Goal: Task Accomplishment & Management: Use online tool/utility

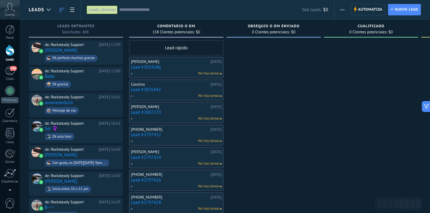
click at [11, 53] on div at bounding box center [9, 50] width 9 height 11
click at [342, 11] on span "button" at bounding box center [342, 9] width 4 height 11
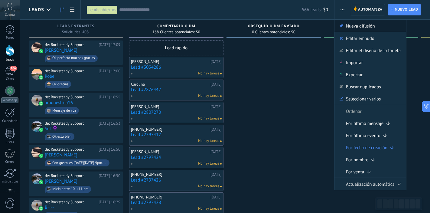
click at [347, 25] on span "Nueva difusión" at bounding box center [360, 26] width 29 height 12
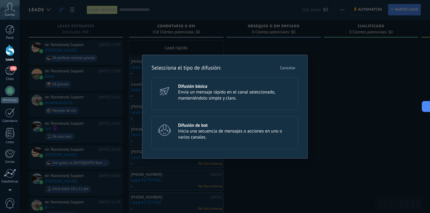
click at [212, 94] on span "Envía un mensaje rápido en el canal seleccionado, manteniéndolo simple y claro." at bounding box center [235, 95] width 115 height 12
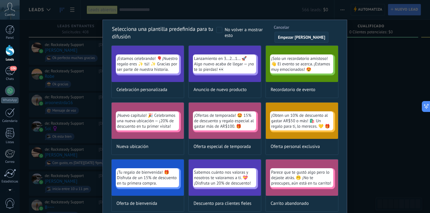
click at [301, 37] on span "Empezar de cero" at bounding box center [301, 37] width 47 height 4
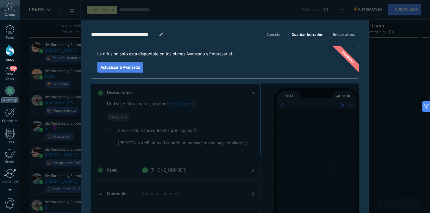
click at [137, 66] on span "Actualizar a Avanzado" at bounding box center [121, 67] width 40 height 4
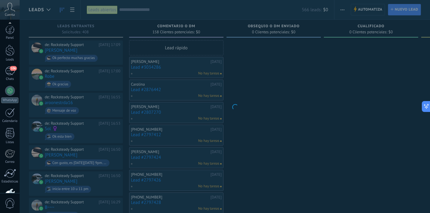
scroll to position [39, 0]
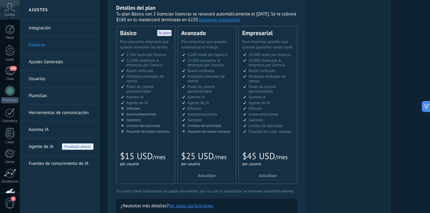
scroll to position [124, 0]
click at [238, 20] on button "Gestionar suscripción" at bounding box center [218, 20] width 41 height 6
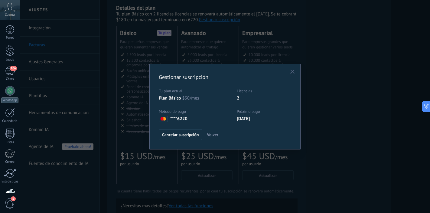
click at [292, 73] on icon "button" at bounding box center [292, 71] width 4 height 4
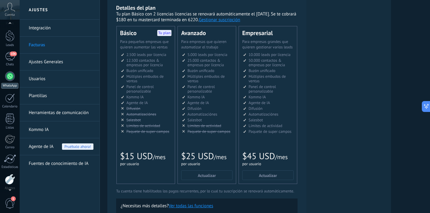
scroll to position [0, 0]
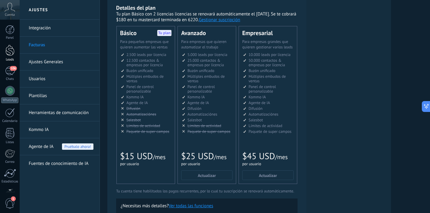
click at [10, 50] on div at bounding box center [9, 50] width 9 height 11
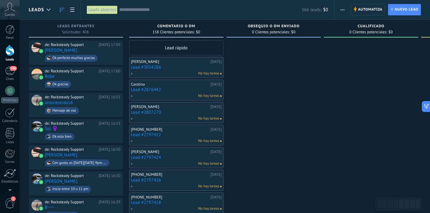
click at [340, 9] on button "button" at bounding box center [342, 9] width 9 height 11
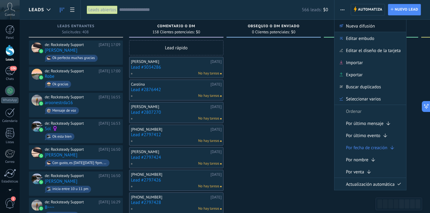
click at [350, 28] on span "Nueva difusión" at bounding box center [360, 26] width 29 height 12
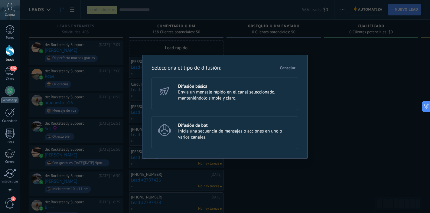
click at [204, 104] on div "Difusión básica Envía un mensaje rápido en el canal seleccionado, manteniéndolo…" at bounding box center [224, 93] width 147 height 33
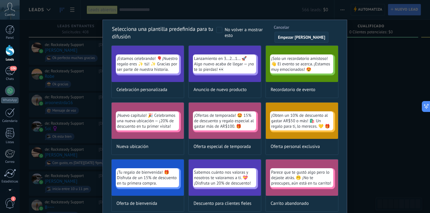
click at [294, 36] on span "Empezar de cero" at bounding box center [301, 37] width 47 height 4
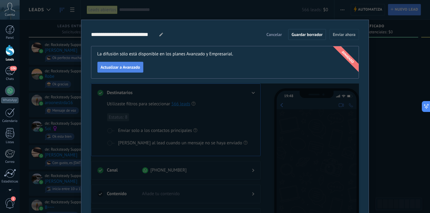
click at [127, 68] on span "Actualizar a Avanzado" at bounding box center [121, 67] width 40 height 4
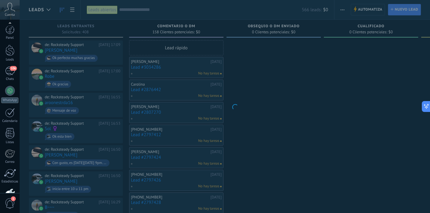
scroll to position [39, 0]
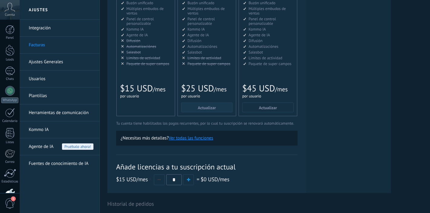
click at [205, 108] on span "Actualizar" at bounding box center [207, 107] width 18 height 4
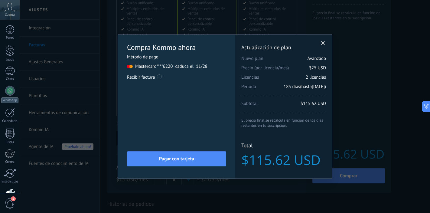
scroll to position [124, 0]
click at [323, 42] on span at bounding box center [323, 43] width 4 height 4
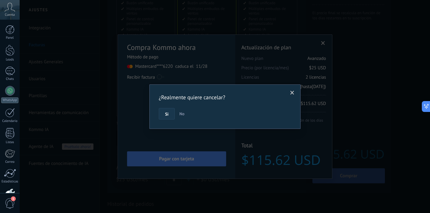
click at [168, 113] on span "Si" at bounding box center [166, 114] width 3 height 4
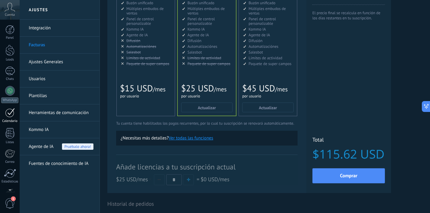
scroll to position [39, 0]
click at [13, 153] on div at bounding box center [10, 155] width 10 height 11
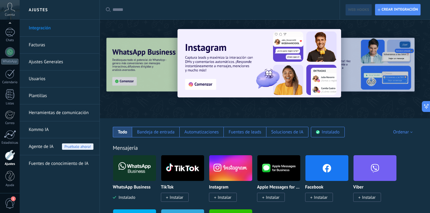
scroll to position [63, 0]
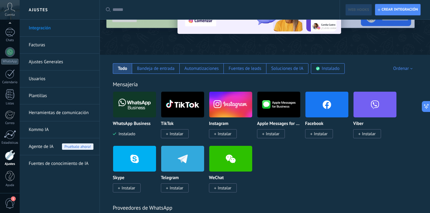
click at [52, 48] on link "Facturas" at bounding box center [61, 45] width 65 height 17
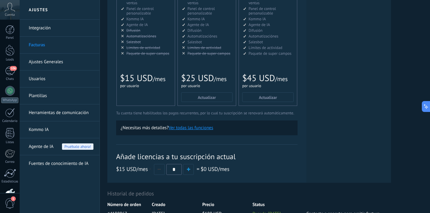
scroll to position [148, 0]
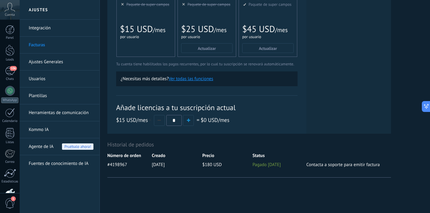
click at [73, 62] on link "Ajustes Generales" at bounding box center [61, 61] width 65 height 17
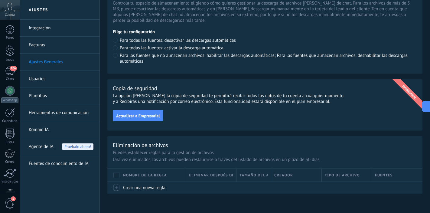
click at [10, 11] on icon at bounding box center [10, 7] width 11 height 9
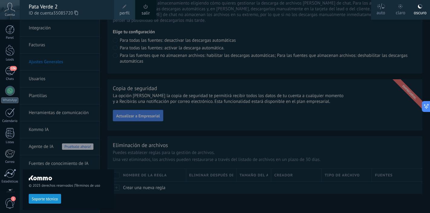
click at [127, 10] on span "perfil" at bounding box center [124, 13] width 10 height 7
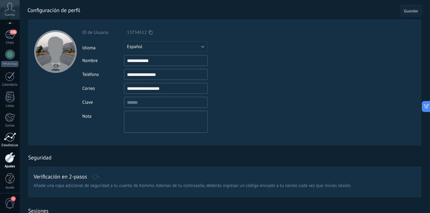
scroll to position [39, 0]
click at [11, 154] on div at bounding box center [10, 155] width 10 height 11
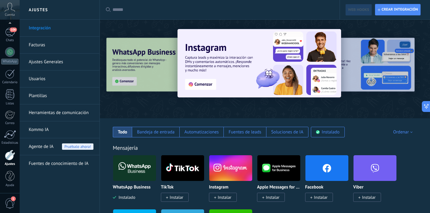
click at [68, 47] on link "Facturas" at bounding box center [61, 45] width 65 height 17
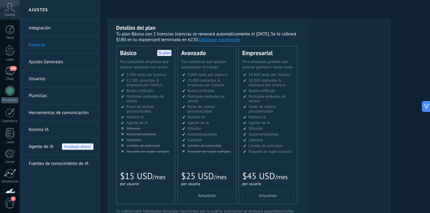
scroll to position [38, 0]
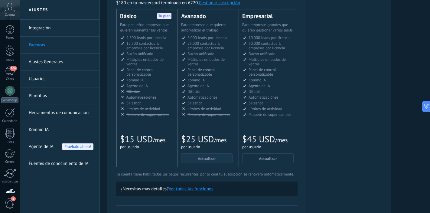
click at [206, 157] on span "Actualizar" at bounding box center [207, 158] width 18 height 4
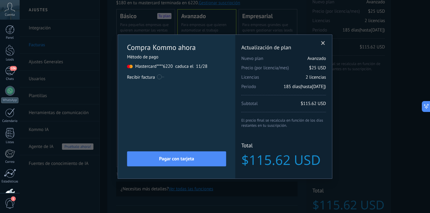
click at [190, 67] on sup "6220 caduca el 11/28" at bounding box center [185, 66] width 44 height 6
click at [152, 56] on div "Método de pago" at bounding box center [176, 57] width 99 height 6
click at [179, 69] on sup "6220 caduca el 11/28" at bounding box center [185, 66] width 44 height 6
click at [319, 42] on div "Licencias adicionales Plan Avanzado Precio (por licencia/mes) $25 USD Nuevas li…" at bounding box center [283, 107] width 97 height 144
click at [322, 42] on span at bounding box center [323, 43] width 4 height 4
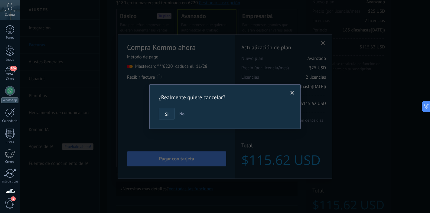
click at [165, 114] on span "Si" at bounding box center [166, 114] width 3 height 4
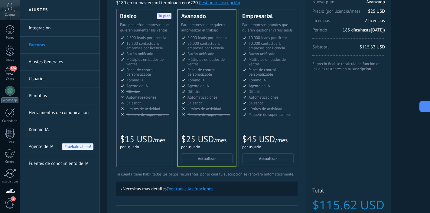
click at [422, 106] on icon at bounding box center [424, 106] width 6 height 6
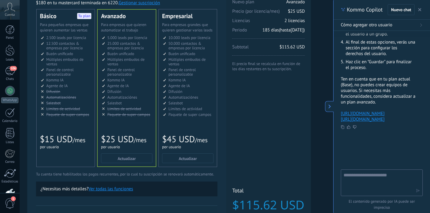
click at [363, 180] on textarea at bounding box center [377, 182] width 68 height 22
type textarea "**********"
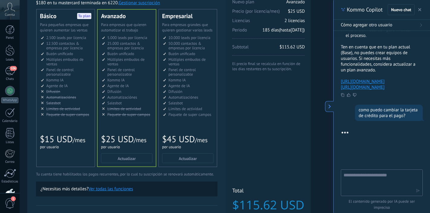
scroll to position [228, 0]
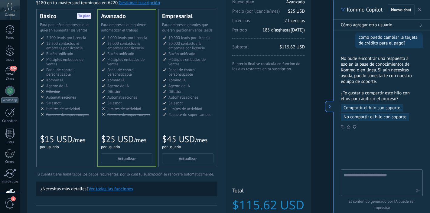
click at [379, 108] on span "Compartir el hilo con soporte" at bounding box center [371, 108] width 57 height 6
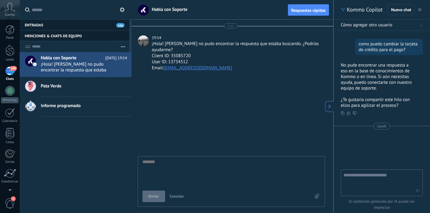
scroll to position [6, 0]
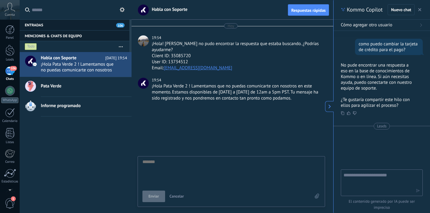
click at [329, 107] on use at bounding box center [329, 107] width 2 height 4
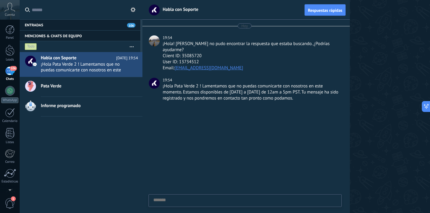
click at [10, 14] on span "Cuenta" at bounding box center [10, 15] width 10 height 4
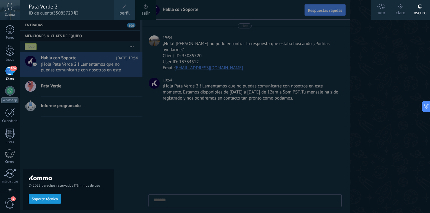
click at [368, 67] on div at bounding box center [235, 106] width 430 height 213
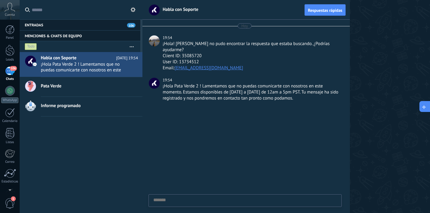
click at [427, 104] on button at bounding box center [424, 106] width 11 height 11
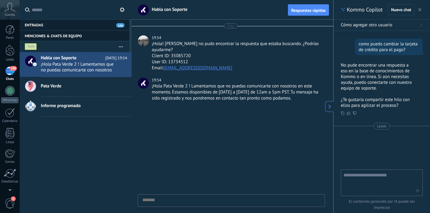
click at [331, 105] on button at bounding box center [329, 106] width 8 height 11
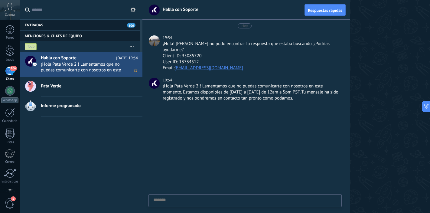
click at [64, 62] on span "¡Hola Pata Verde 2 ! Lamentamos que no puedas comunicarte con nosotros en este …" at bounding box center [83, 66] width 85 height 11
click at [11, 54] on div at bounding box center [9, 50] width 9 height 11
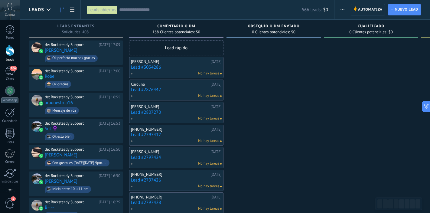
click at [341, 9] on use "button" at bounding box center [342, 9] width 4 height 1
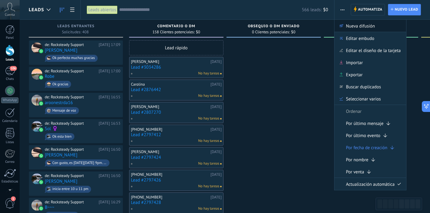
click at [350, 25] on span "Nueva difusión" at bounding box center [360, 26] width 29 height 12
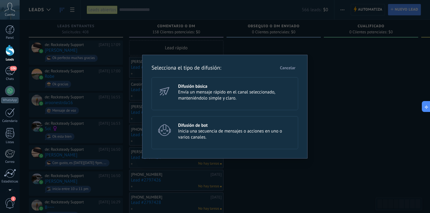
click at [212, 86] on h3 "Difusión básica" at bounding box center [235, 86] width 115 height 6
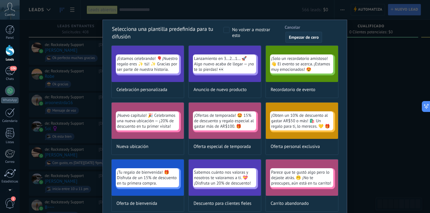
click at [297, 38] on span "Empezar de cero" at bounding box center [304, 37] width 30 height 4
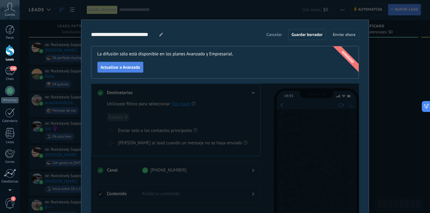
click at [138, 65] on span "Actualizar a Avanzado" at bounding box center [121, 67] width 40 height 4
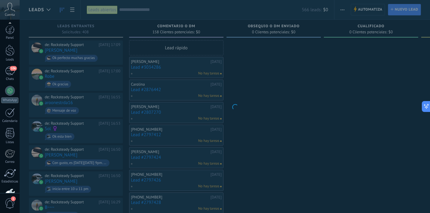
scroll to position [39, 0]
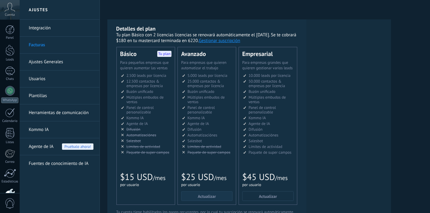
click at [221, 191] on button "Actualizar" at bounding box center [206, 196] width 51 height 10
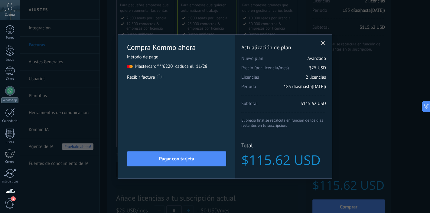
scroll to position [208, 0]
click at [142, 66] on div "Mastercard **** 6220 caduca el 11/28" at bounding box center [176, 66] width 99 height 6
click at [323, 44] on span at bounding box center [323, 43] width 4 height 4
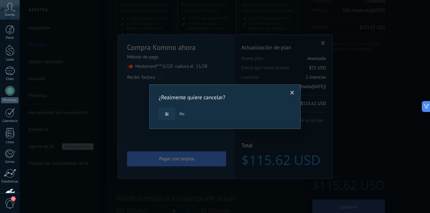
click at [166, 112] on span "Si" at bounding box center [166, 114] width 3 height 4
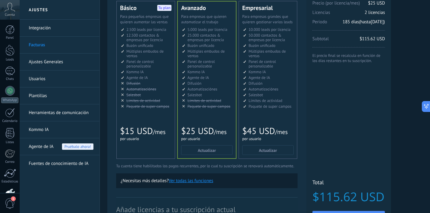
scroll to position [46, 0]
click at [66, 65] on link "Ajustes Generales" at bounding box center [61, 61] width 65 height 17
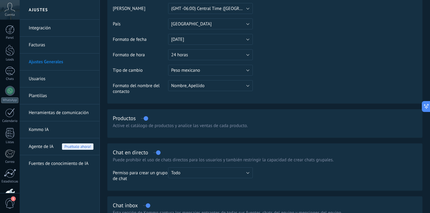
scroll to position [58, 0]
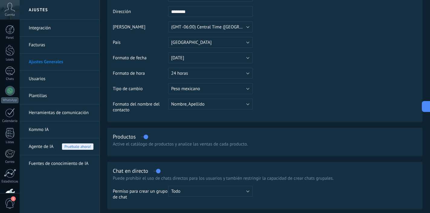
click at [56, 27] on link "Integración" at bounding box center [61, 28] width 65 height 17
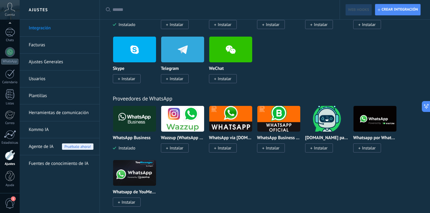
scroll to position [194, 0]
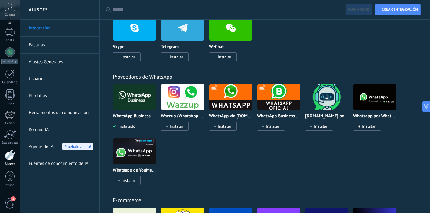
click at [56, 63] on link "Ajustes Generales" at bounding box center [61, 61] width 65 height 17
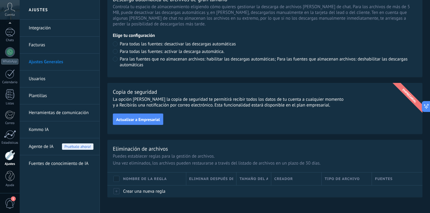
scroll to position [448, 0]
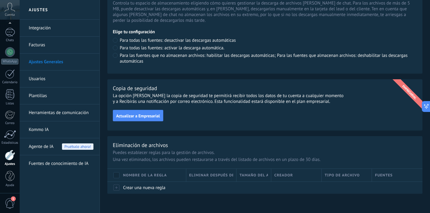
click at [37, 44] on link "Facturas" at bounding box center [61, 45] width 65 height 17
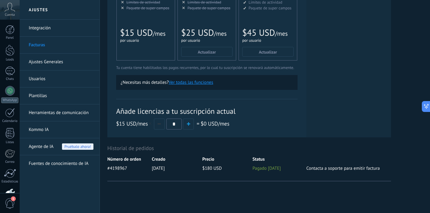
scroll to position [147, 0]
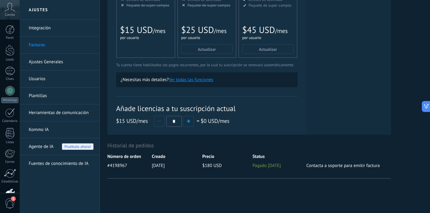
click at [200, 80] on button "Ver todas las funciones" at bounding box center [191, 80] width 44 height 6
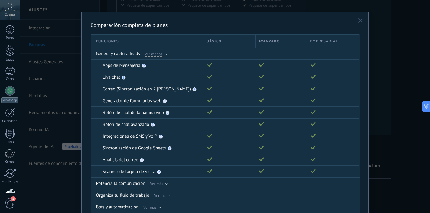
scroll to position [0, 0]
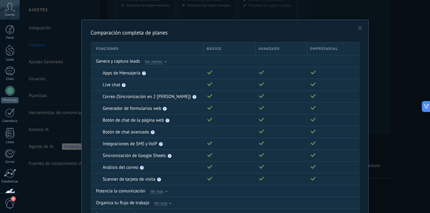
click at [359, 29] on use at bounding box center [360, 28] width 4 height 4
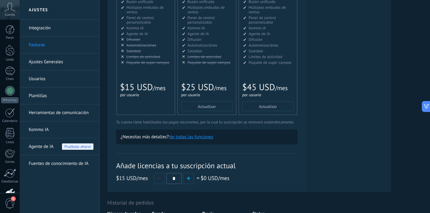
scroll to position [95, 0]
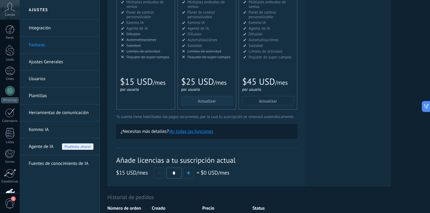
click at [194, 100] on button "Actualizar" at bounding box center [206, 101] width 51 height 10
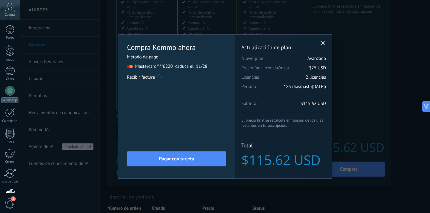
click at [322, 42] on span at bounding box center [323, 43] width 4 height 4
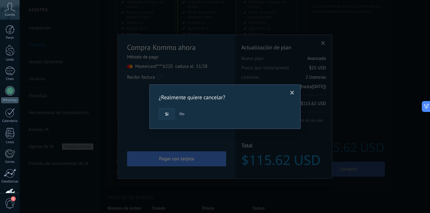
click at [168, 112] on span "Si" at bounding box center [166, 114] width 3 height 4
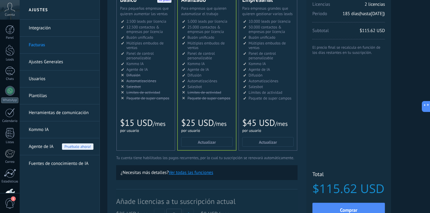
scroll to position [62, 0]
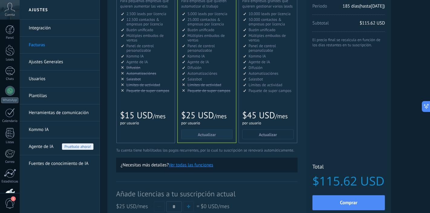
click at [213, 134] on span "Actualizar" at bounding box center [207, 134] width 18 height 4
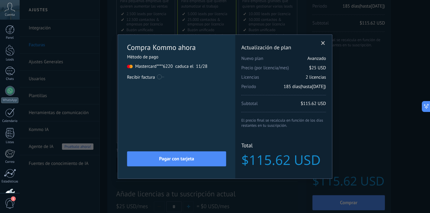
click at [151, 57] on div "Método de pago" at bounding box center [176, 57] width 99 height 6
click at [324, 44] on span at bounding box center [323, 43] width 4 height 4
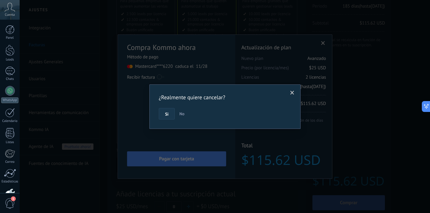
click at [170, 116] on button "Si" at bounding box center [167, 113] width 16 height 11
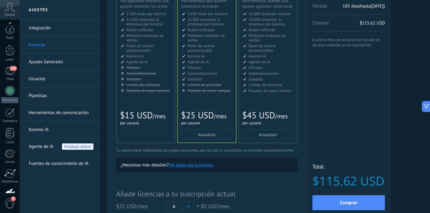
scroll to position [39, 0]
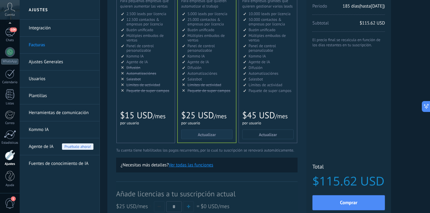
click at [204, 134] on span "Actualizar" at bounding box center [207, 134] width 18 height 4
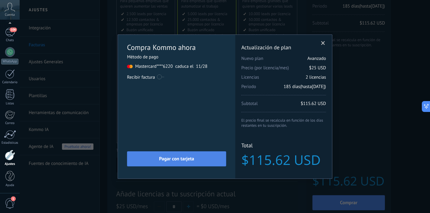
click at [201, 156] on button "Pagar con tarjeta" at bounding box center [176, 158] width 99 height 15
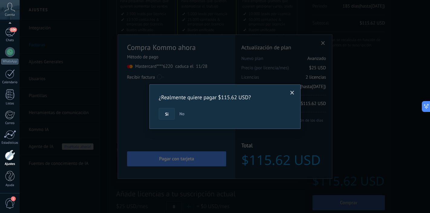
click at [166, 114] on span "Si" at bounding box center [166, 114] width 3 height 4
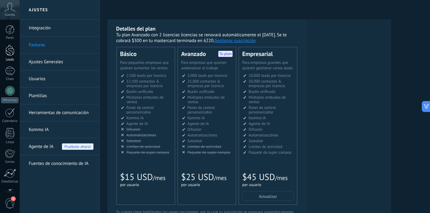
click at [11, 52] on div at bounding box center [9, 50] width 9 height 11
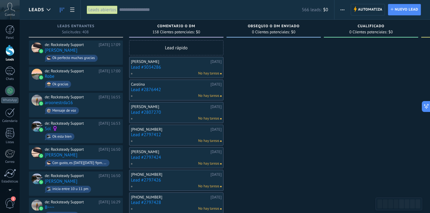
click at [344, 10] on button "button" at bounding box center [342, 9] width 9 height 11
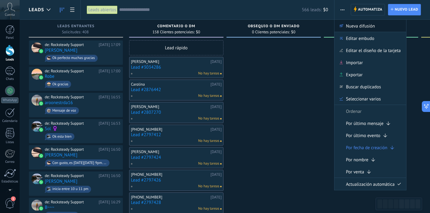
click at [350, 25] on span "Nueva difusión" at bounding box center [360, 26] width 29 height 12
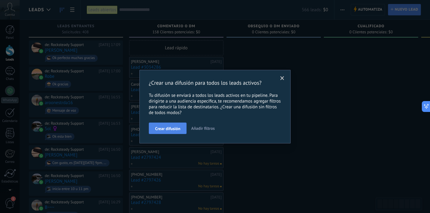
click at [172, 127] on span "Crear difusión" at bounding box center [167, 128] width 25 height 4
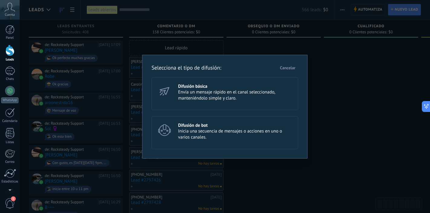
click at [214, 92] on span "Envía un mensaje rápido en el canal seleccionado, manteniéndolo simple y claro." at bounding box center [235, 95] width 115 height 12
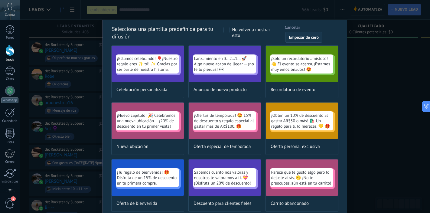
click at [301, 36] on span "Empezar de cero" at bounding box center [304, 37] width 30 height 4
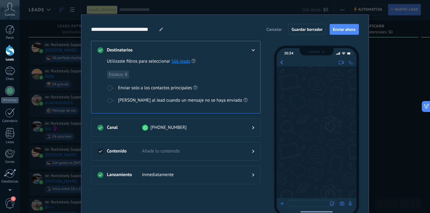
scroll to position [7, 0]
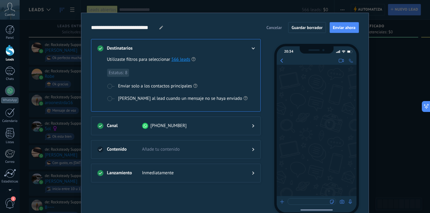
click at [253, 48] on icon at bounding box center [253, 48] width 4 height 2
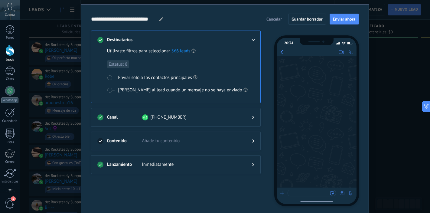
scroll to position [17, 0]
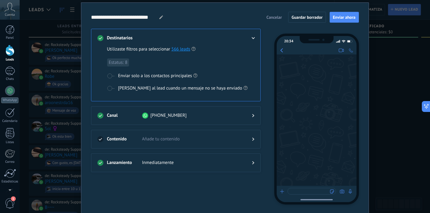
click at [185, 140] on span "Añade tu contenido" at bounding box center [192, 139] width 100 height 6
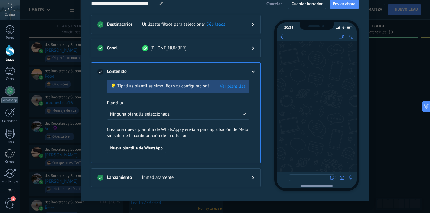
scroll to position [34, 0]
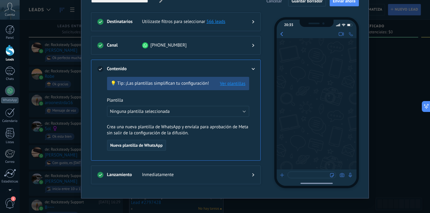
click at [155, 144] on span "Nueva plantilla de WhatsApp" at bounding box center [136, 145] width 52 height 4
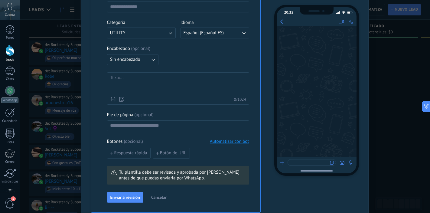
scroll to position [138, 0]
click at [144, 79] on div at bounding box center [178, 83] width 136 height 19
paste div
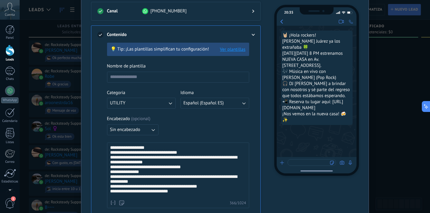
scroll to position [63, 0]
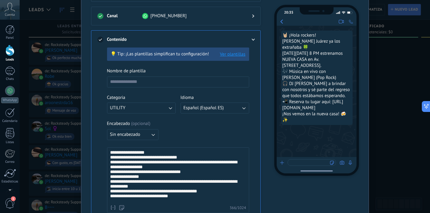
click at [228, 54] on button "Ver plantillas" at bounding box center [232, 54] width 25 height 6
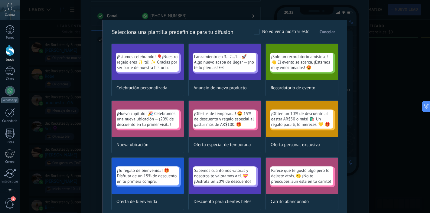
click at [324, 30] on span "Cancelar" at bounding box center [326, 32] width 15 height 4
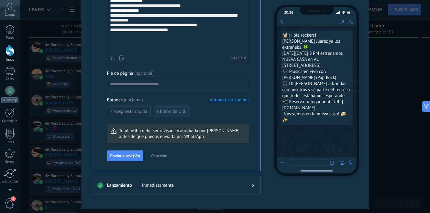
scroll to position [214, 0]
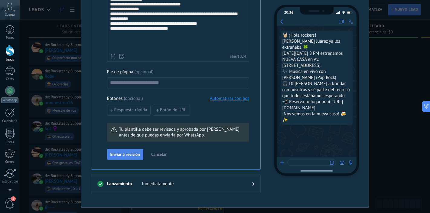
click at [132, 153] on span "Enviar a revisión" at bounding box center [125, 154] width 30 height 4
click at [131, 156] on span "Enviar a revisión" at bounding box center [125, 154] width 30 height 4
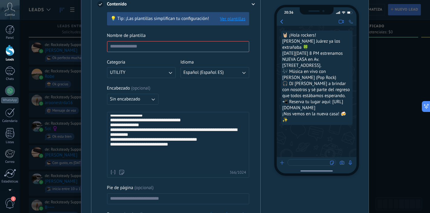
scroll to position [97, 0]
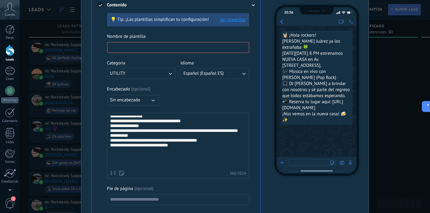
click at [175, 48] on input at bounding box center [177, 47] width 141 height 10
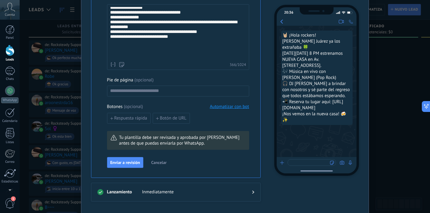
scroll to position [228, 0]
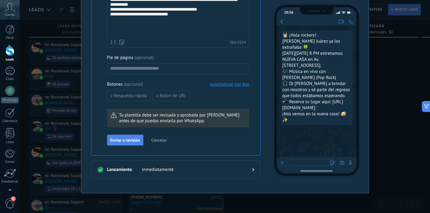
type input "**********"
click at [130, 139] on span "Enviar a revisión" at bounding box center [125, 140] width 30 height 4
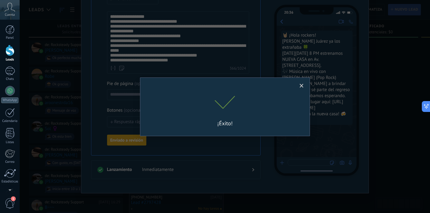
scroll to position [209, 0]
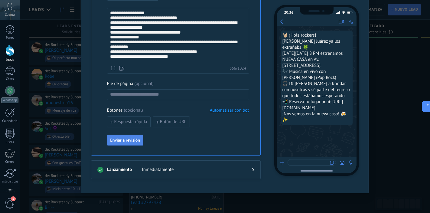
click at [133, 140] on span "Enviar a revisión" at bounding box center [125, 140] width 30 height 4
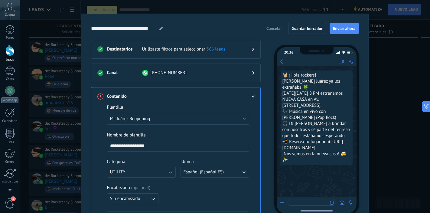
scroll to position [0, 0]
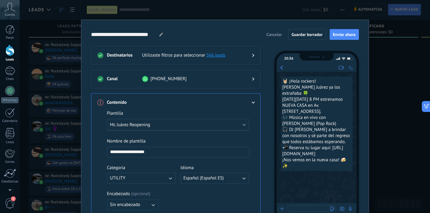
click at [100, 103] on icon at bounding box center [100, 102] width 6 height 6
click at [99, 104] on icon at bounding box center [100, 102] width 6 height 6
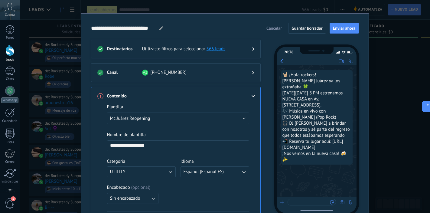
click at [253, 96] on icon at bounding box center [253, 96] width 4 height 2
click at [251, 96] on icon at bounding box center [253, 96] width 4 height 2
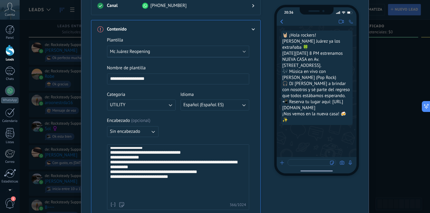
scroll to position [0, 0]
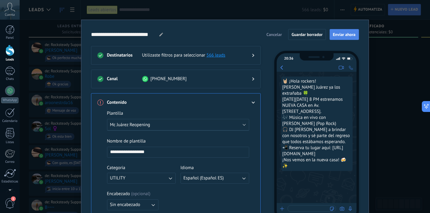
click at [341, 33] on span "Enviar ahora" at bounding box center [344, 34] width 23 height 4
click at [344, 37] on span "Enviar ahora" at bounding box center [344, 34] width 23 height 4
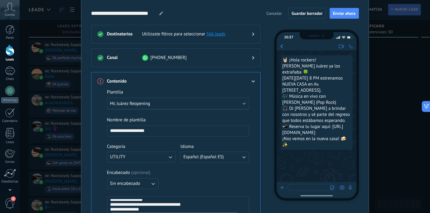
scroll to position [19, 0]
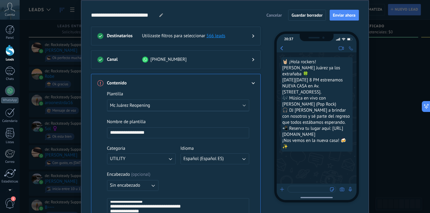
click at [100, 83] on icon at bounding box center [100, 83] width 6 height 6
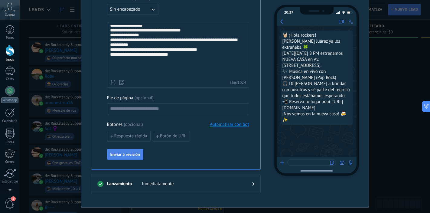
scroll to position [196, 0]
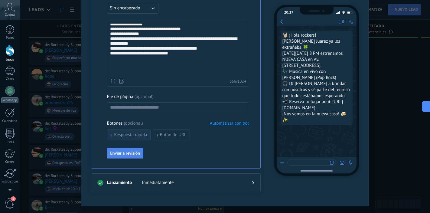
click at [139, 137] on span "Respuesta rápida" at bounding box center [130, 135] width 33 height 4
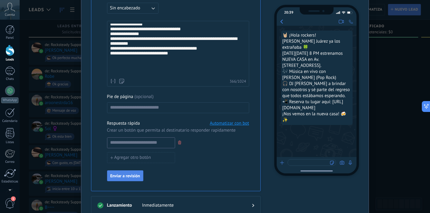
click at [178, 143] on icon at bounding box center [179, 142] width 3 height 4
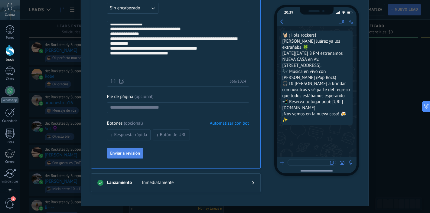
scroll to position [209, 0]
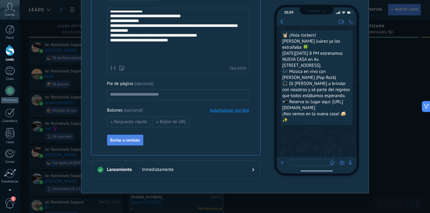
click at [136, 140] on span "Enviar a revisión" at bounding box center [125, 140] width 30 height 4
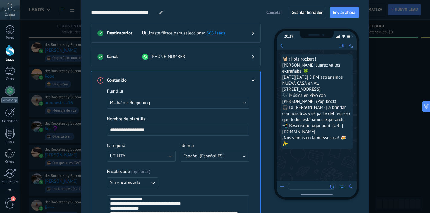
scroll to position [27, 0]
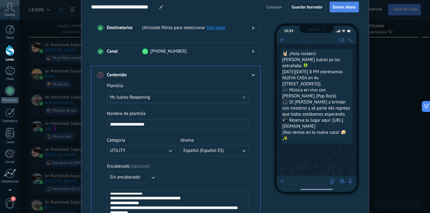
click at [339, 11] on button "Enviar ahora" at bounding box center [343, 7] width 29 height 11
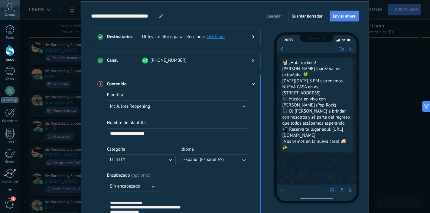
scroll to position [18, 0]
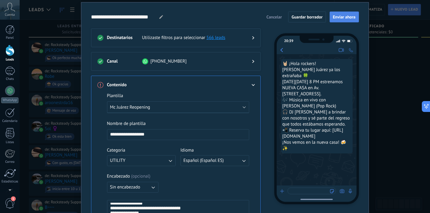
click at [337, 18] on span "Enviar ahora" at bounding box center [344, 17] width 23 height 4
click at [252, 85] on use at bounding box center [252, 85] width 3 height 2
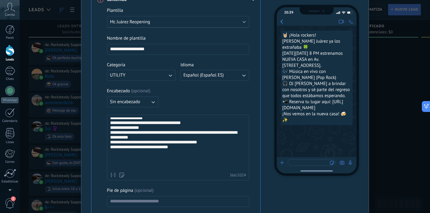
scroll to position [103, 0]
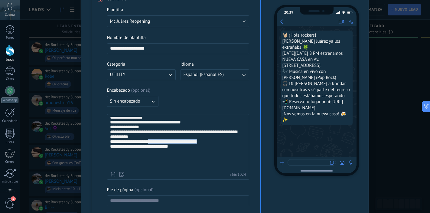
drag, startPoint x: 150, startPoint y: 158, endPoint x: 205, endPoint y: 158, distance: 55.3
click at [205, 158] on div "**********" at bounding box center [177, 134] width 134 height 68
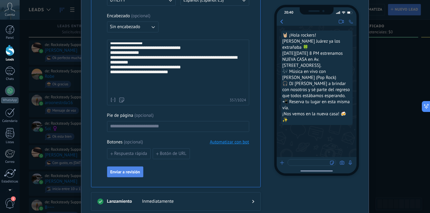
scroll to position [183, 0]
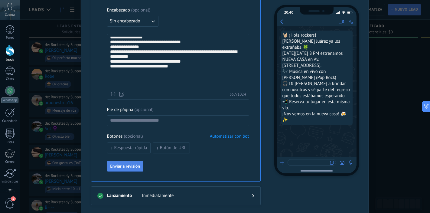
click at [129, 164] on span "Enviar a revisión" at bounding box center [125, 166] width 30 height 4
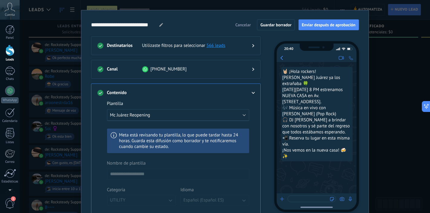
scroll to position [1, 0]
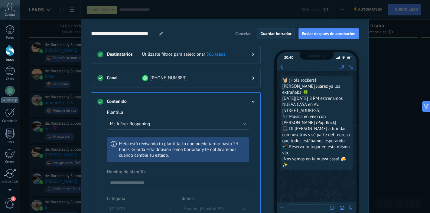
click at [285, 34] on span "Guardar borrador" at bounding box center [275, 33] width 31 height 4
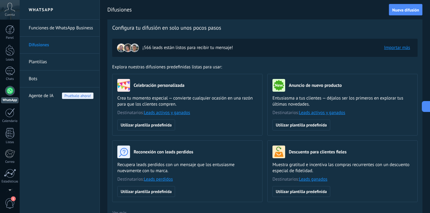
click at [80, 47] on link "Difusiones" at bounding box center [61, 45] width 65 height 17
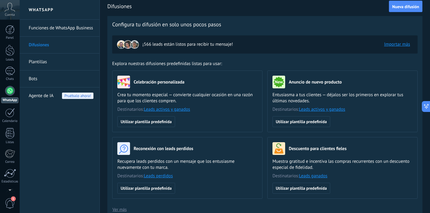
scroll to position [1, 0]
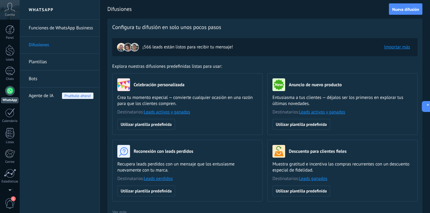
click at [395, 49] on link "Importar más" at bounding box center [397, 47] width 26 height 6
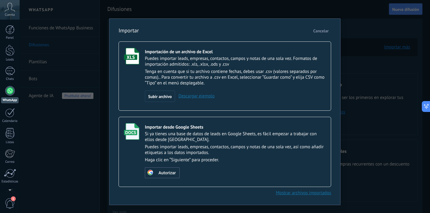
scroll to position [0, 0]
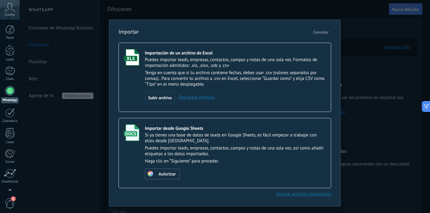
click at [314, 34] on span "Cancelar" at bounding box center [320, 31] width 15 height 5
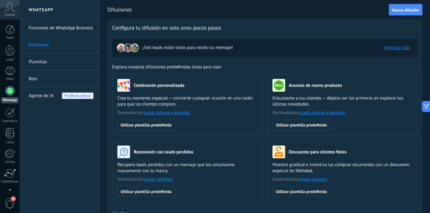
click at [389, 47] on link "Importar más" at bounding box center [397, 48] width 26 height 6
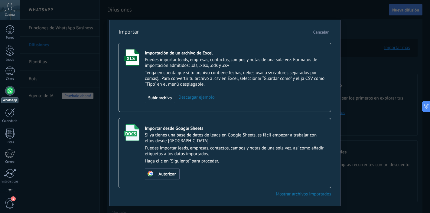
click at [320, 32] on span "Cancelar" at bounding box center [320, 31] width 15 height 5
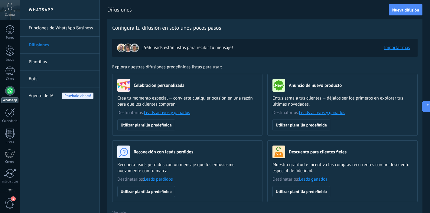
click at [387, 46] on link "Importar más" at bounding box center [397, 48] width 26 height 6
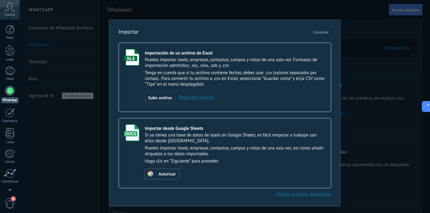
click at [323, 33] on span "Cancelar" at bounding box center [320, 31] width 15 height 5
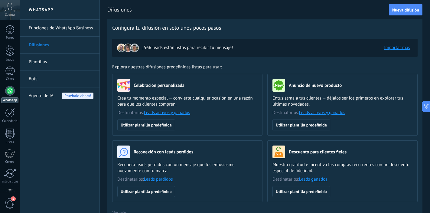
click at [396, 48] on link "Importar más" at bounding box center [397, 48] width 26 height 6
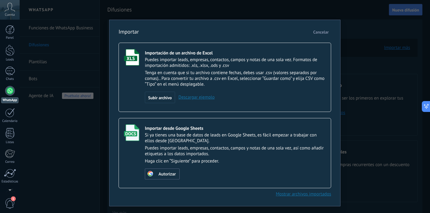
scroll to position [13, 0]
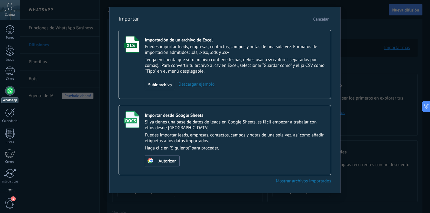
click at [285, 182] on link "Mostrar archivos importados" at bounding box center [303, 181] width 55 height 6
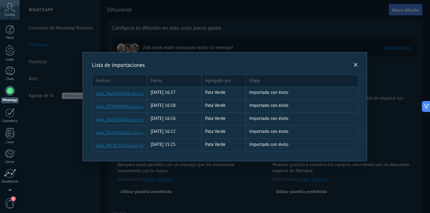
click at [118, 94] on link "data_hbzeOqntG8.xlsx.csv" at bounding box center [106, 94] width 23 height 6
click at [355, 66] on span at bounding box center [355, 65] width 4 height 4
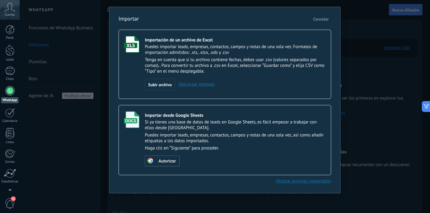
click at [322, 19] on span "Cancelar" at bounding box center [320, 18] width 15 height 5
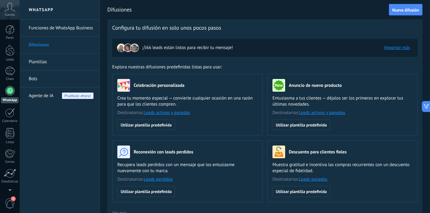
click at [395, 47] on link "Importar más" at bounding box center [397, 48] width 26 height 6
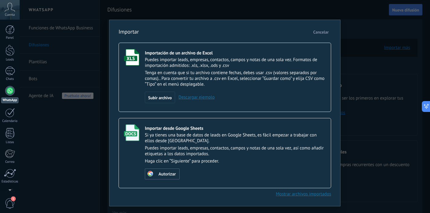
click at [285, 194] on link "Mostrar archivos importados" at bounding box center [303, 194] width 55 height 6
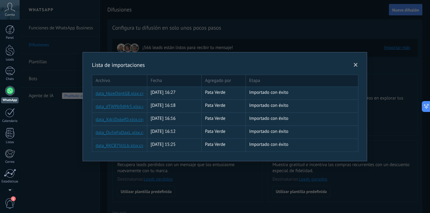
click at [118, 119] on link "data_XdciDs6efO.xlsx.csv" at bounding box center [106, 120] width 23 height 6
click at [353, 64] on span at bounding box center [355, 65] width 10 height 10
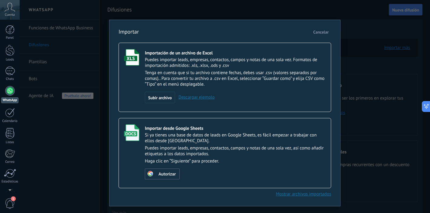
click at [321, 32] on span "Cancelar" at bounding box center [320, 31] width 15 height 5
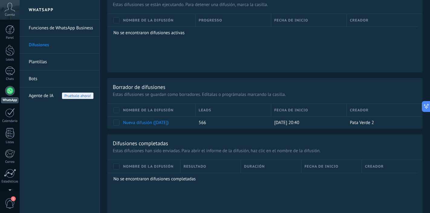
scroll to position [358, 0]
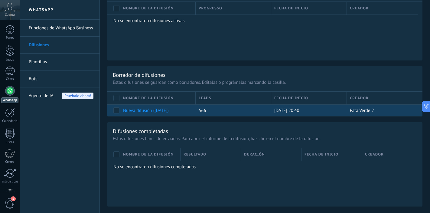
click at [163, 111] on link "Nueva difusión ([DATE])" at bounding box center [146, 111] width 46 height 6
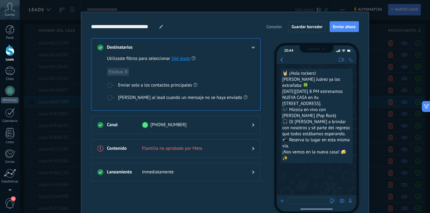
scroll to position [14, 0]
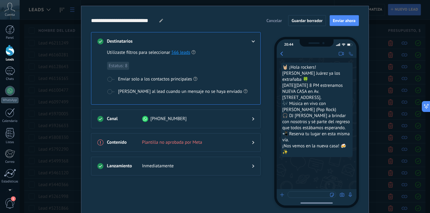
click at [252, 141] on icon at bounding box center [253, 142] width 2 height 4
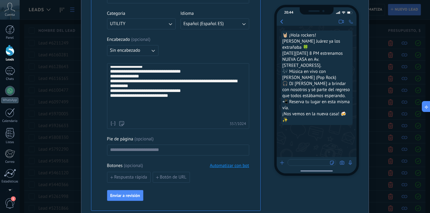
scroll to position [160, 0]
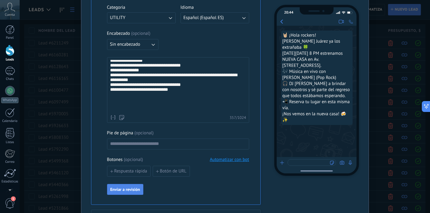
click at [128, 191] on span "Enviar a revisión" at bounding box center [125, 189] width 30 height 4
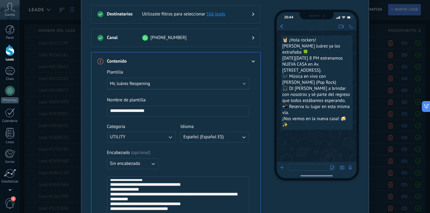
scroll to position [0, 0]
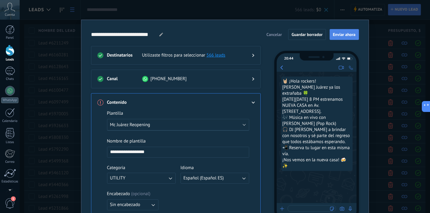
click at [340, 37] on span "Enviar ahora" at bounding box center [344, 34] width 23 height 4
click at [275, 34] on span "Cancelar" at bounding box center [273, 34] width 15 height 4
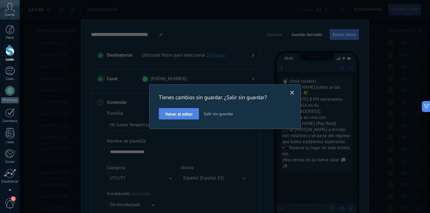
click at [191, 114] on span "Volver al editor" at bounding box center [178, 114] width 27 height 4
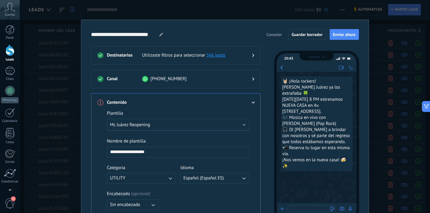
click at [273, 34] on span "Cancelar" at bounding box center [273, 34] width 15 height 4
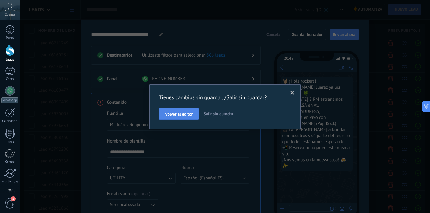
click at [184, 115] on span "Volver al editor" at bounding box center [178, 114] width 27 height 4
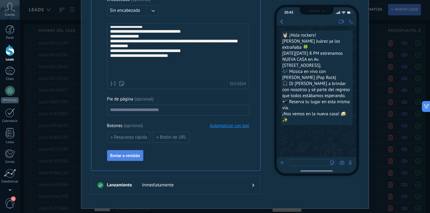
scroll to position [209, 0]
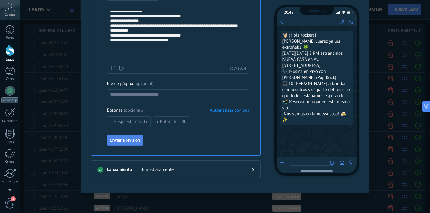
click at [128, 139] on span "Enviar a revisión" at bounding box center [125, 140] width 30 height 4
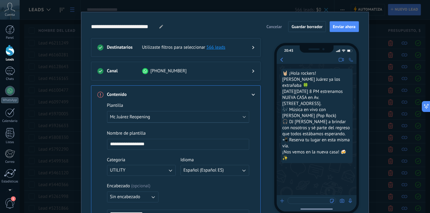
scroll to position [6, 0]
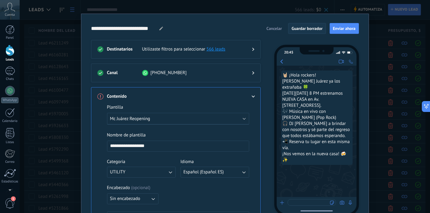
click at [304, 25] on button "Guardar borrador" at bounding box center [307, 28] width 38 height 11
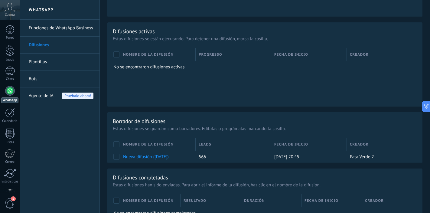
scroll to position [358, 0]
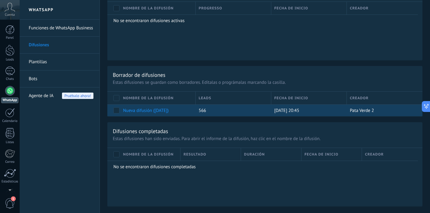
click at [169, 110] on link "Nueva difusión ([DATE])" at bounding box center [146, 111] width 46 height 6
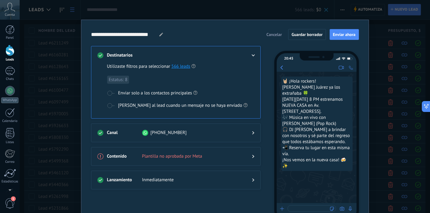
click at [252, 156] on use at bounding box center [253, 156] width 2 height 3
click at [251, 159] on div at bounding box center [175, 162] width 157 height 6
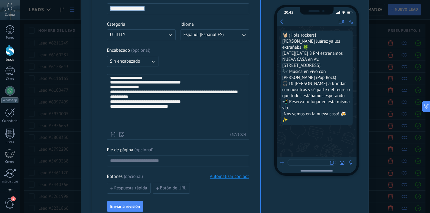
scroll to position [144, 0]
click at [176, 125] on div "**********" at bounding box center [177, 94] width 134 height 68
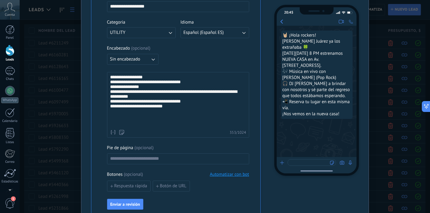
click at [194, 116] on div "**********" at bounding box center [177, 93] width 134 height 66
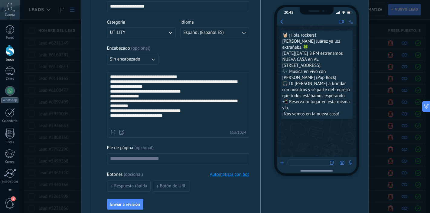
scroll to position [0, 0]
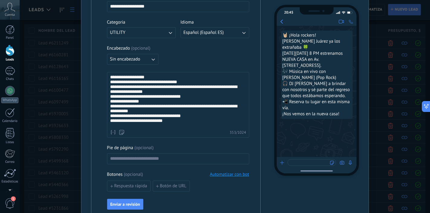
click at [115, 78] on div "**********" at bounding box center [177, 108] width 134 height 66
click at [183, 85] on div "**********" at bounding box center [177, 108] width 134 height 59
click at [116, 101] on div "**********" at bounding box center [177, 107] width 134 height 57
click at [116, 106] on div "**********" at bounding box center [177, 106] width 134 height 55
click at [158, 94] on div "**********" at bounding box center [177, 105] width 134 height 53
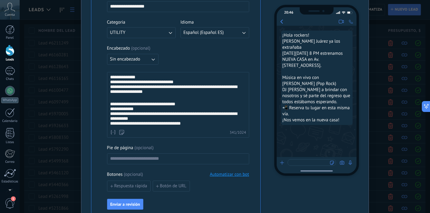
click at [152, 114] on div "**********" at bounding box center [177, 118] width 134 height 42
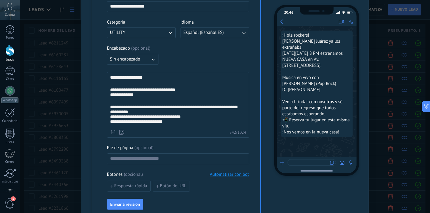
scroll to position [19, 0]
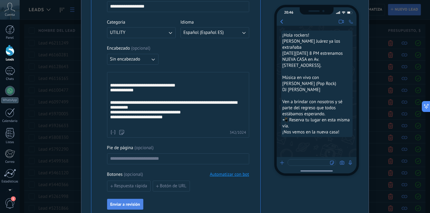
click at [130, 203] on span "Enviar a revisión" at bounding box center [125, 204] width 30 height 4
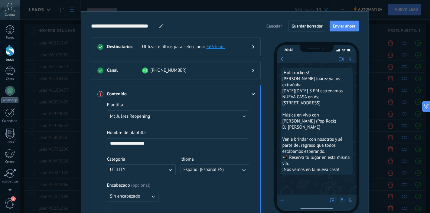
scroll to position [8, 0]
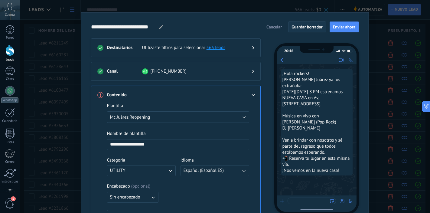
click at [309, 28] on span "Guardar borrador" at bounding box center [306, 27] width 31 height 4
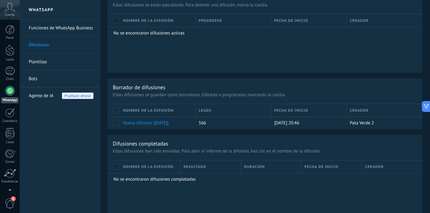
scroll to position [358, 0]
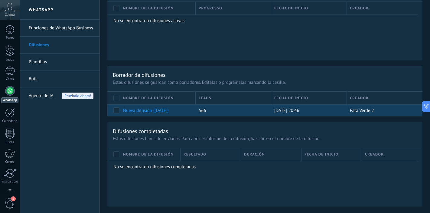
click at [169, 112] on link "Nueva difusión ([DATE])" at bounding box center [146, 111] width 46 height 6
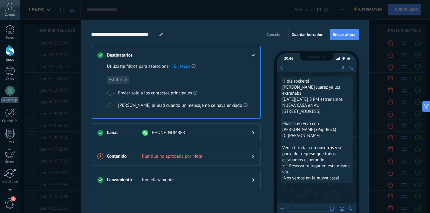
click at [276, 35] on span "Cancelar" at bounding box center [273, 34] width 15 height 4
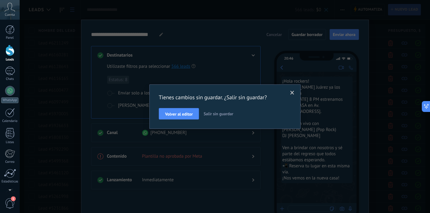
click at [218, 115] on span "Salir sin guardar" at bounding box center [218, 113] width 30 height 5
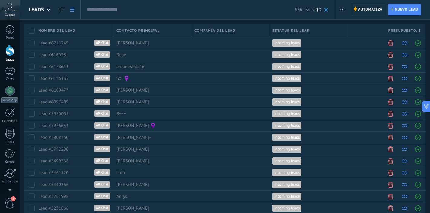
click at [341, 8] on span "button" at bounding box center [342, 9] width 4 height 11
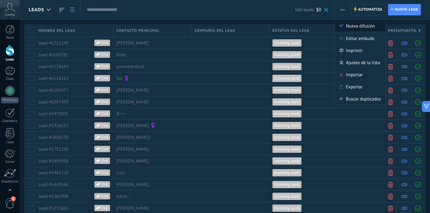
click at [346, 26] on span "Nueva difusión" at bounding box center [360, 26] width 29 height 12
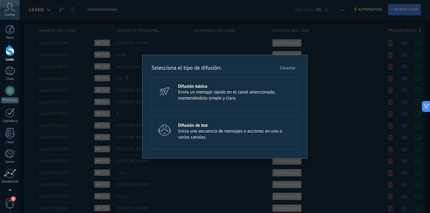
click at [220, 100] on span "Envía un mensaje rápido en el canal seleccionado, manteniéndolo simple y claro." at bounding box center [235, 95] width 115 height 12
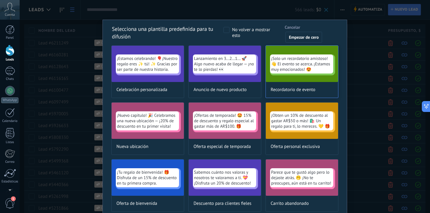
click at [289, 63] on span "¡Solo un recordatorio amistoso!👋 El evento se acerca. ¡Estamos muy emocionados!…" at bounding box center [301, 64] width 61 height 16
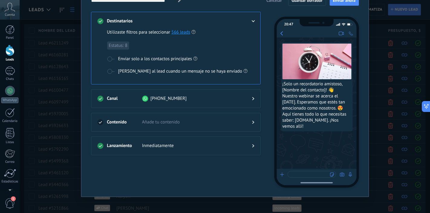
scroll to position [38, 0]
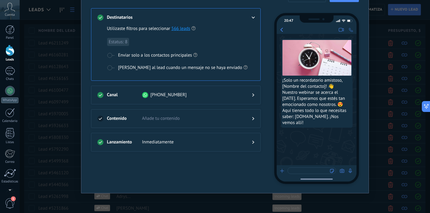
click at [202, 118] on span "Añade tu contenido" at bounding box center [192, 118] width 100 height 6
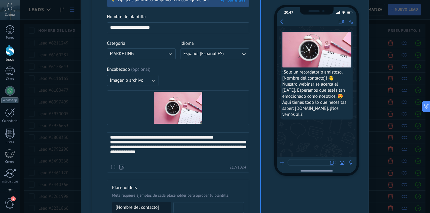
scroll to position [121, 0]
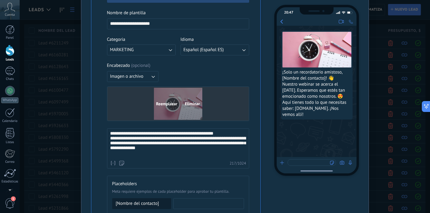
click at [168, 104] on span "Reemplazar" at bounding box center [166, 104] width 21 height 4
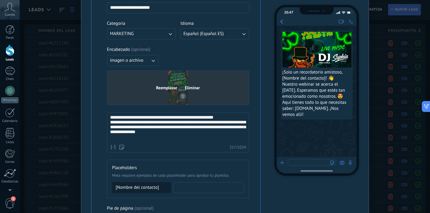
scroll to position [137, 0]
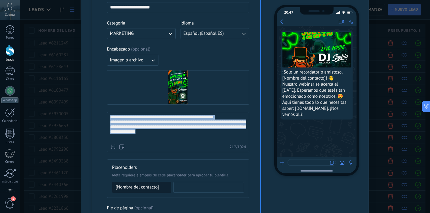
drag, startPoint x: 185, startPoint y: 139, endPoint x: 109, endPoint y: 118, distance: 78.9
click at [110, 118] on div "**********" at bounding box center [178, 128] width 136 height 27
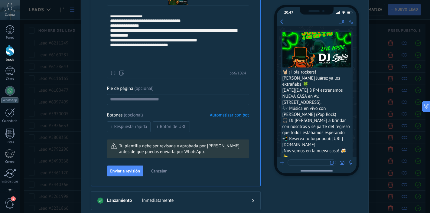
scroll to position [237, 0]
click at [132, 171] on span "Enviar a revisión" at bounding box center [125, 170] width 30 height 4
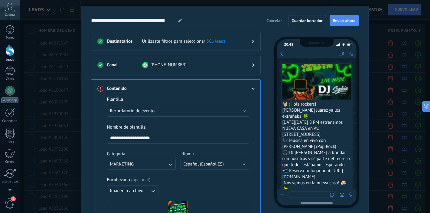
scroll to position [0, 0]
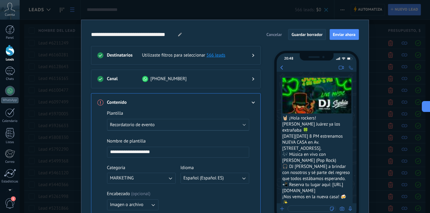
click at [311, 35] on span "Guardar borrador" at bounding box center [306, 34] width 31 height 4
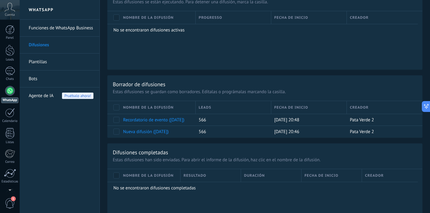
scroll to position [365, 0]
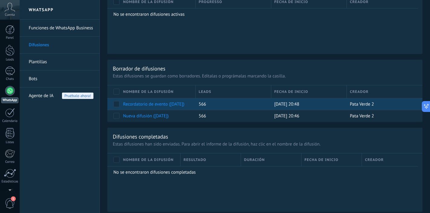
click at [155, 106] on link "Recordatorio de evento ([DATE])" at bounding box center [153, 104] width 61 height 6
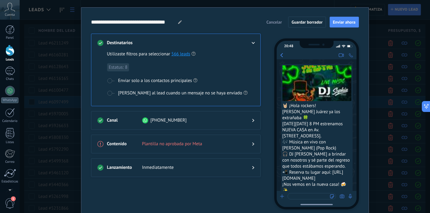
scroll to position [1, 0]
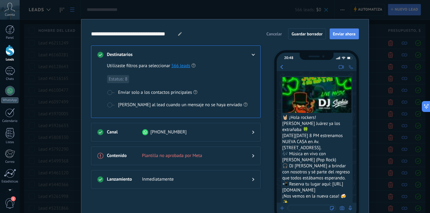
click at [335, 35] on span "Enviar ahora" at bounding box center [344, 34] width 23 height 4
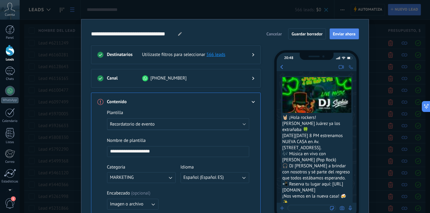
click at [335, 35] on span "Enviar ahora" at bounding box center [344, 34] width 23 height 4
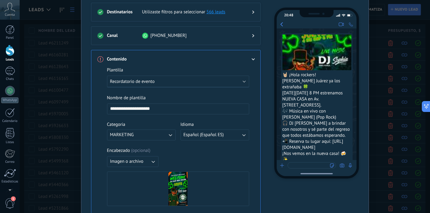
scroll to position [0, 0]
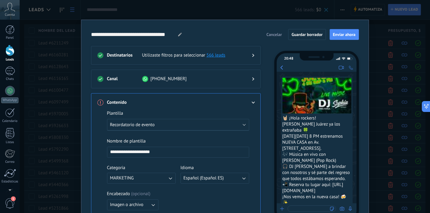
click at [271, 36] on span "Cancelar" at bounding box center [273, 34] width 15 height 4
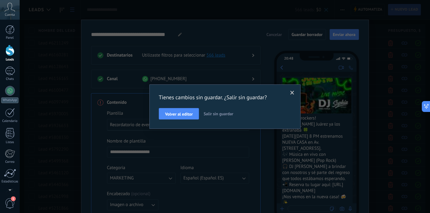
click at [213, 114] on span "Salir sin guardar" at bounding box center [218, 113] width 30 height 5
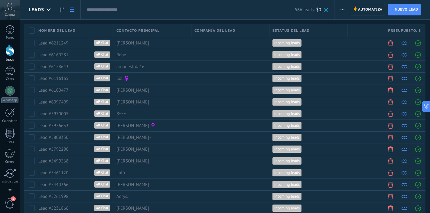
click at [11, 51] on div at bounding box center [9, 50] width 9 height 11
click at [61, 11] on icon at bounding box center [62, 10] width 4 height 5
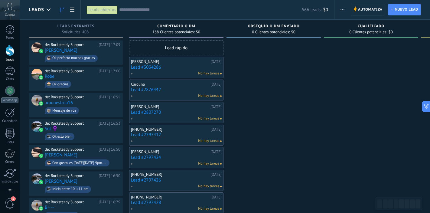
click at [343, 8] on span "button" at bounding box center [342, 9] width 4 height 11
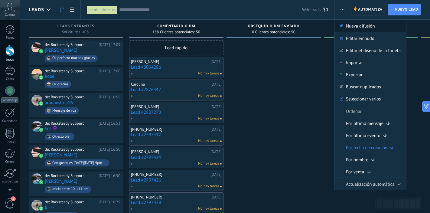
click at [352, 25] on span "Nueva difusión" at bounding box center [360, 26] width 29 height 12
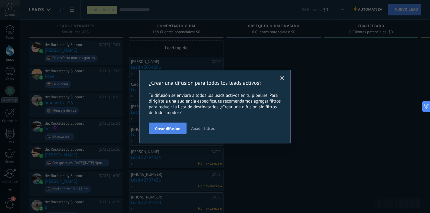
click at [172, 126] on span "Crear difusión" at bounding box center [167, 128] width 25 height 4
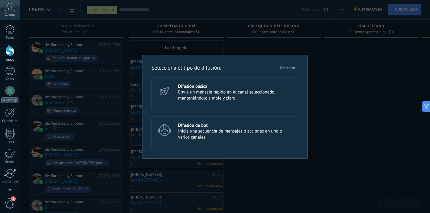
click at [227, 84] on h3 "Difusión básica" at bounding box center [235, 86] width 115 height 6
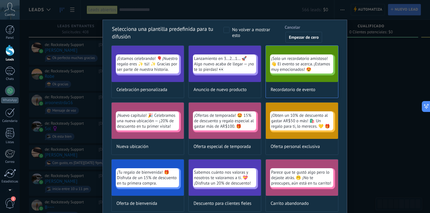
click at [286, 63] on span "¡Solo un recordatorio amistoso!👋 El evento se acerca. ¡Estamos muy emocionados!…" at bounding box center [301, 64] width 61 height 16
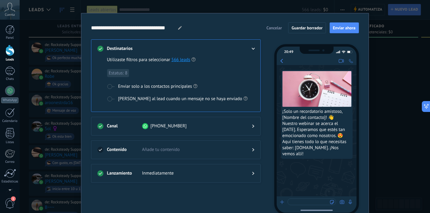
scroll to position [38, 0]
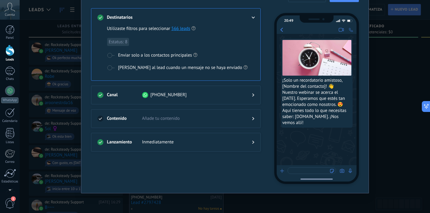
click at [193, 119] on span "Añade tu contenido" at bounding box center [192, 118] width 100 height 6
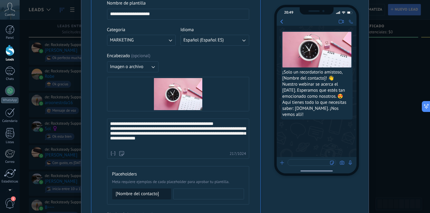
scroll to position [140, 0]
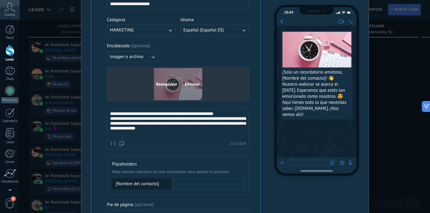
click at [170, 82] on span "Reemplazar" at bounding box center [166, 84] width 21 height 4
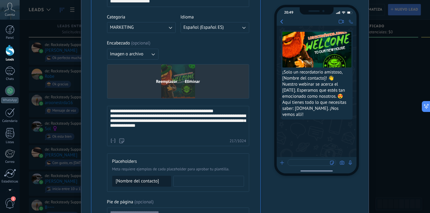
scroll to position [144, 0]
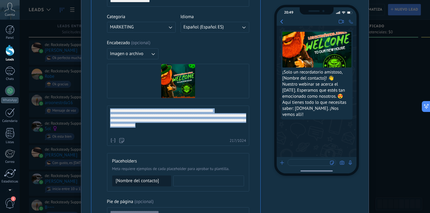
drag, startPoint x: 190, startPoint y: 131, endPoint x: 108, endPoint y: 113, distance: 83.5
click at [108, 113] on div "**********" at bounding box center [178, 125] width 142 height 40
paste div
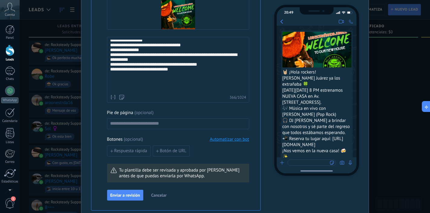
scroll to position [217, 0]
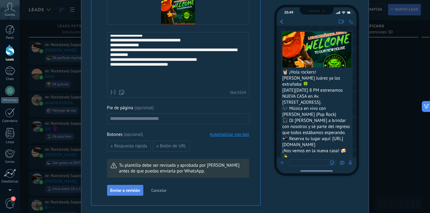
click at [131, 189] on span "Enviar a revisión" at bounding box center [125, 190] width 30 height 4
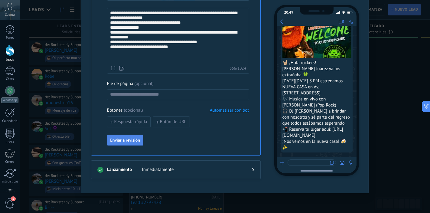
scroll to position [16, 0]
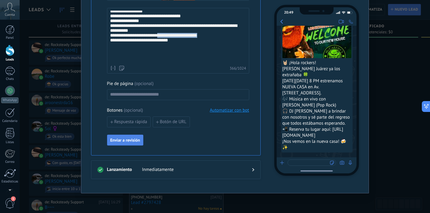
drag, startPoint x: 159, startPoint y: 52, endPoint x: 212, endPoint y: 49, distance: 53.6
click at [212, 49] on div "**********" at bounding box center [177, 28] width 134 height 68
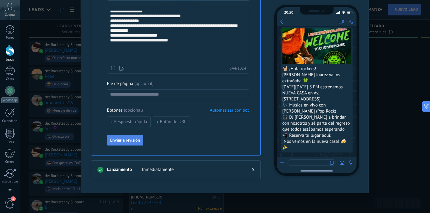
scroll to position [9, 0]
click at [123, 142] on span "Enviar a revisión" at bounding box center [125, 140] width 30 height 4
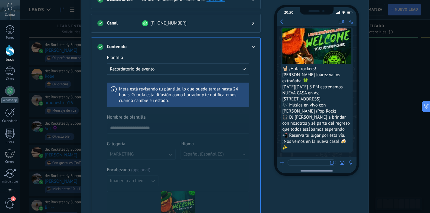
scroll to position [0, 0]
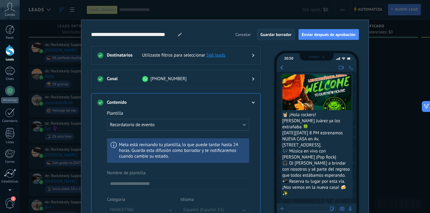
click at [277, 34] on span "Guardar borrador" at bounding box center [275, 34] width 31 height 4
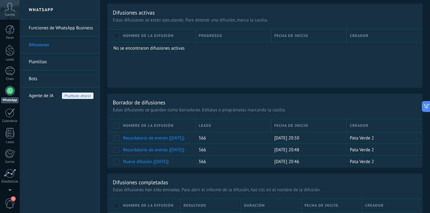
scroll to position [382, 0]
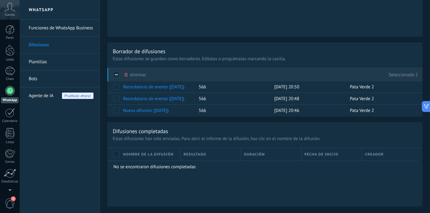
click at [133, 73] on div "eliminar màs" at bounding box center [135, 74] width 22 height 13
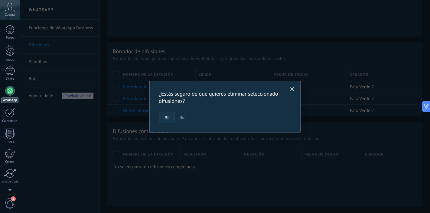
click at [165, 118] on span "Si" at bounding box center [166, 117] width 3 height 4
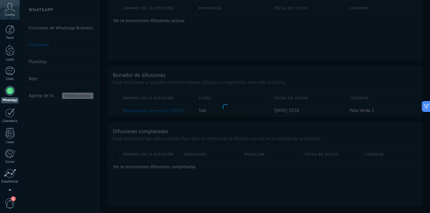
scroll to position [358, 0]
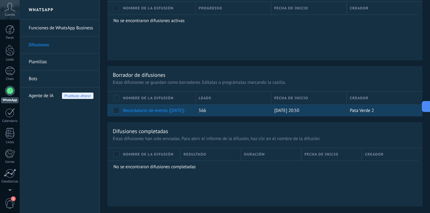
click at [168, 110] on link "Recordatorio de evento ([DATE])" at bounding box center [153, 111] width 61 height 6
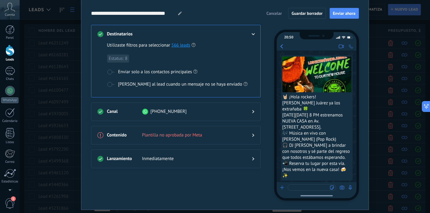
scroll to position [22, 0]
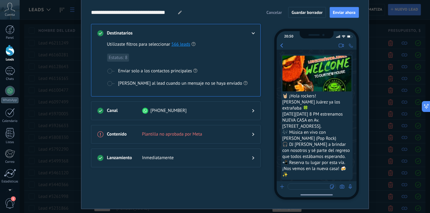
click at [206, 134] on span "Plantilla no aprobada por Meta" at bounding box center [192, 134] width 100 height 6
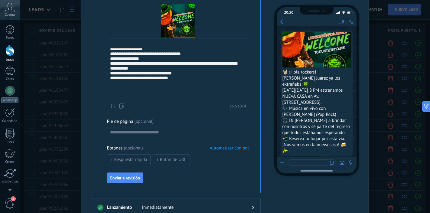
scroll to position [213, 0]
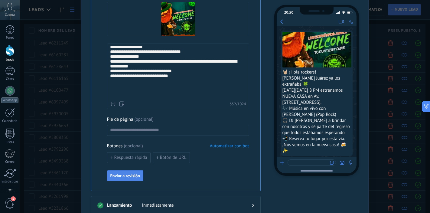
click at [132, 173] on span "Enviar a revisión" at bounding box center [125, 175] width 30 height 4
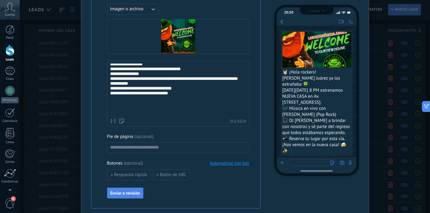
scroll to position [248, 0]
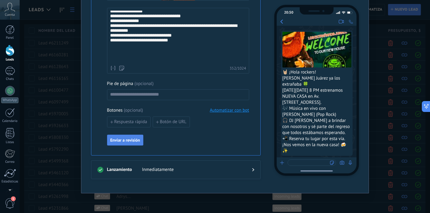
click at [132, 142] on span "Enviar a revisión" at bounding box center [125, 140] width 30 height 4
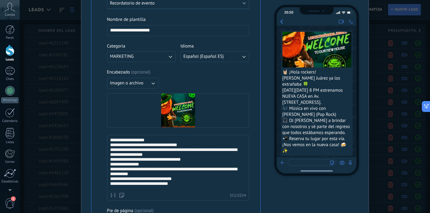
scroll to position [129, 0]
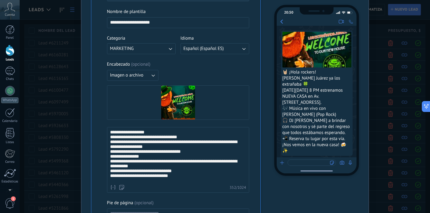
click at [115, 133] on div "**********" at bounding box center [177, 164] width 134 height 68
click at [152, 130] on div "**********" at bounding box center [177, 163] width 134 height 66
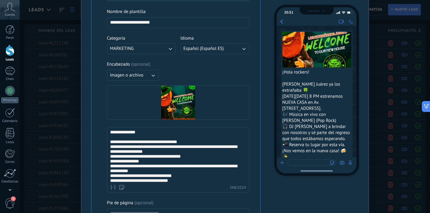
click at [190, 145] on div "**********" at bounding box center [177, 167] width 134 height 66
click at [114, 162] on div "**********" at bounding box center [177, 166] width 134 height 65
click at [116, 166] on div "**********" at bounding box center [177, 165] width 134 height 63
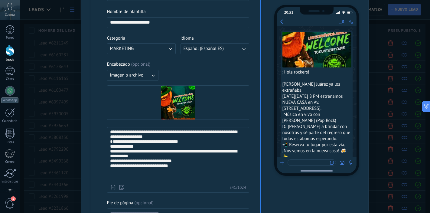
click at [176, 178] on div "**********" at bounding box center [177, 150] width 134 height 61
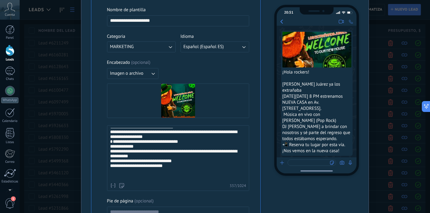
click at [189, 172] on div "**********" at bounding box center [177, 149] width 134 height 59
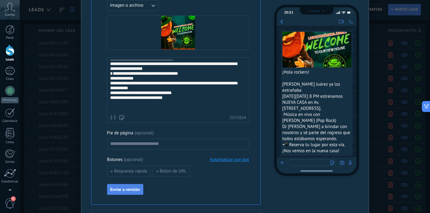
scroll to position [200, 0]
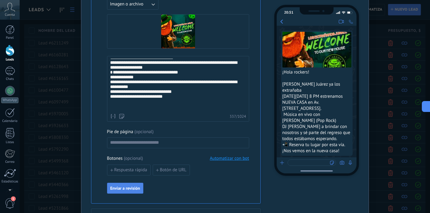
click at [126, 187] on span "Enviar a revisión" at bounding box center [125, 188] width 30 height 4
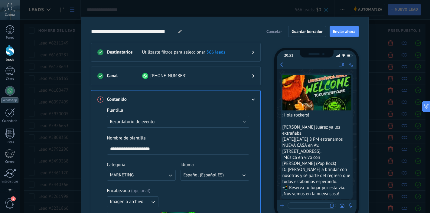
scroll to position [2, 0]
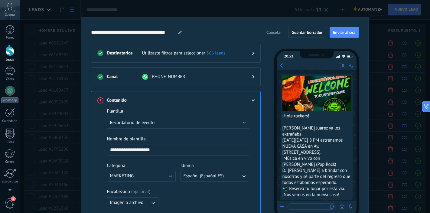
click at [274, 32] on span "Cancelar" at bounding box center [273, 32] width 15 height 4
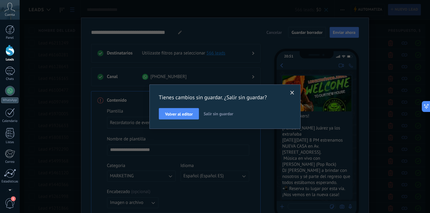
click at [210, 115] on span "Salir sin guardar" at bounding box center [218, 113] width 30 height 5
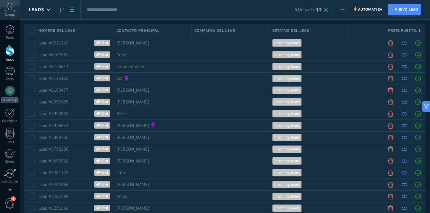
scroll to position [0, 0]
click at [63, 9] on icon at bounding box center [62, 10] width 4 height 5
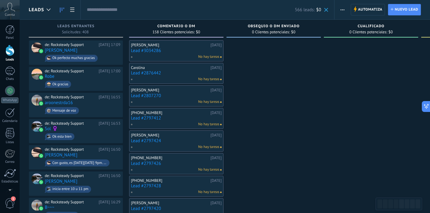
click at [341, 11] on span "button" at bounding box center [342, 9] width 4 height 11
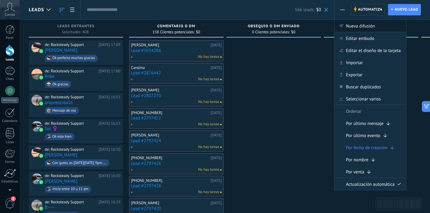
click at [353, 26] on span "Nueva difusión" at bounding box center [360, 26] width 29 height 12
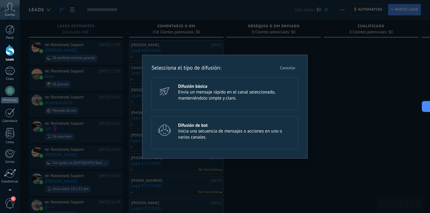
click at [259, 92] on span "Envía un mensaje rápido en el canal seleccionado, manteniéndolo simple y claro." at bounding box center [235, 95] width 115 height 12
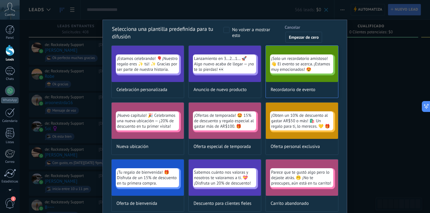
click at [287, 89] on span "Recordatorio de evento" at bounding box center [292, 90] width 45 height 6
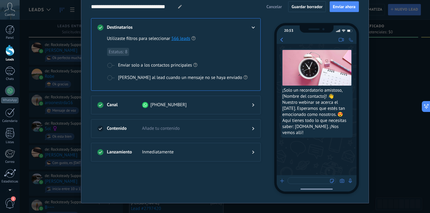
scroll to position [29, 0]
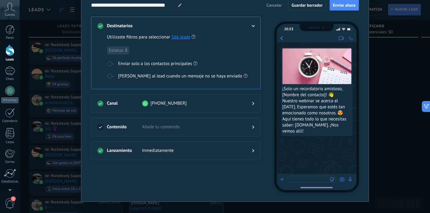
click at [198, 126] on span "Añade tu contenido" at bounding box center [192, 127] width 100 height 6
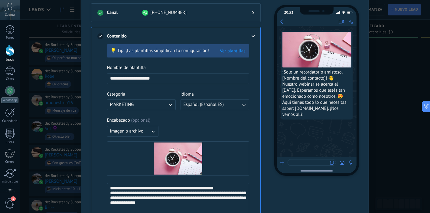
scroll to position [88, 0]
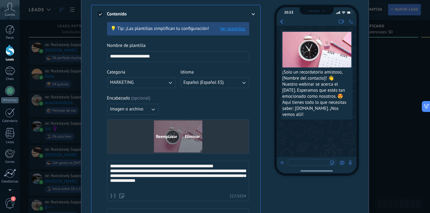
click at [190, 137] on span "Eliminar" at bounding box center [192, 136] width 15 height 4
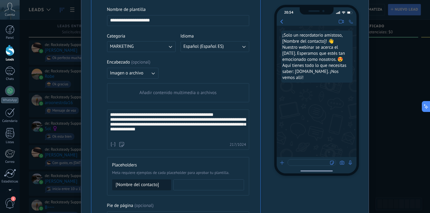
scroll to position [126, 0]
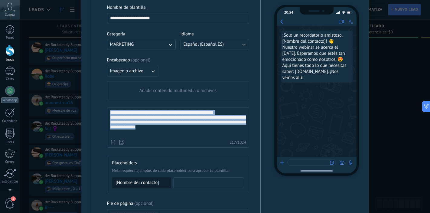
drag, startPoint x: 188, startPoint y: 135, endPoint x: 109, endPoint y: 114, distance: 81.9
click at [110, 114] on div "**********" at bounding box center [178, 123] width 136 height 27
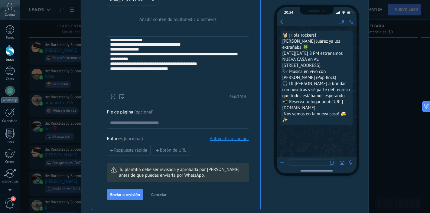
scroll to position [198, 0]
click at [134, 194] on span "Enviar a revisión" at bounding box center [125, 194] width 30 height 4
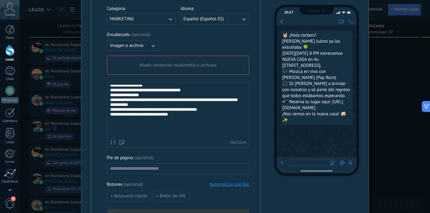
scroll to position [121, 0]
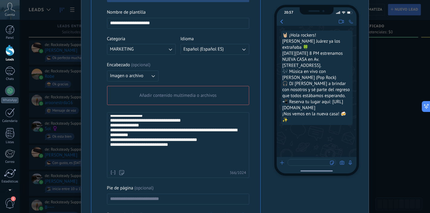
click at [177, 99] on div "Añadir contenido multimedia o archivos" at bounding box center [177, 95] width 141 height 18
click at [0, 0] on input "Añadir contenido multimedia o archivos" at bounding box center [0, 0] width 0 height 0
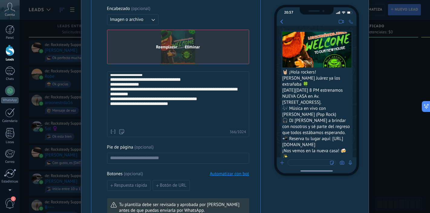
scroll to position [179, 0]
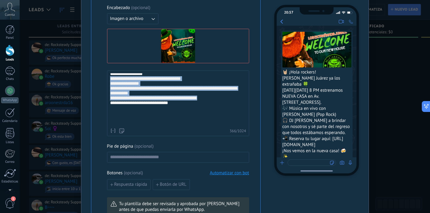
drag, startPoint x: 209, startPoint y: 113, endPoint x: 109, endPoint y: 89, distance: 103.2
click at [110, 89] on div "**********" at bounding box center [177, 91] width 134 height 68
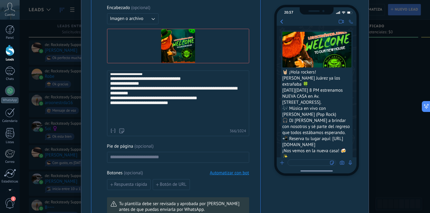
scroll to position [195, 0]
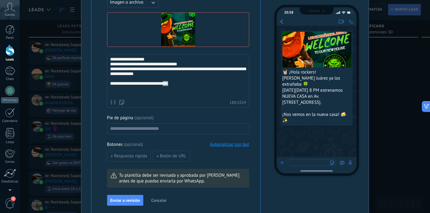
drag, startPoint x: 169, startPoint y: 93, endPoint x: 193, endPoint y: 95, distance: 24.0
click at [193, 95] on div "**********" at bounding box center [178, 77] width 136 height 40
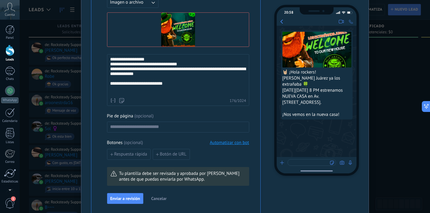
click at [205, 67] on div "**********" at bounding box center [178, 76] width 136 height 38
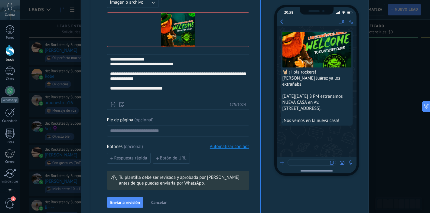
click at [115, 60] on div "**********" at bounding box center [178, 78] width 136 height 42
click at [183, 92] on div "**********" at bounding box center [178, 80] width 136 height 29
click at [195, 92] on div "**********" at bounding box center [178, 80] width 136 height 29
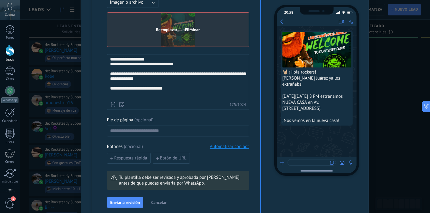
click at [212, 37] on div "Reemplazar Eliminar" at bounding box center [177, 30] width 141 height 34
click at [0, 0] on input "Reemplazar Eliminar" at bounding box center [0, 0] width 0 height 0
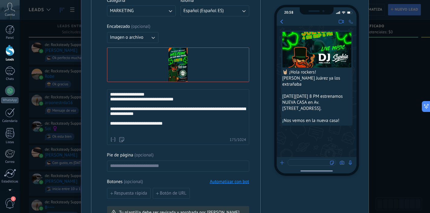
scroll to position [143, 0]
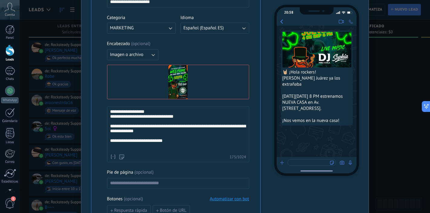
click at [187, 53] on div "Encabezado ( opcional ) Imagen o archivo Reemplazar Eliminar" at bounding box center [178, 70] width 142 height 58
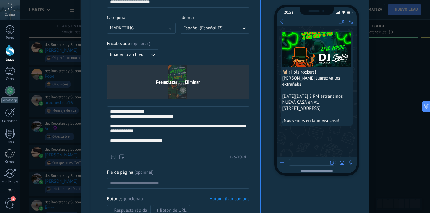
click at [167, 83] on span "Reemplazar" at bounding box center [166, 82] width 21 height 4
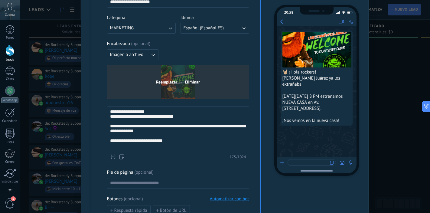
click at [194, 81] on span "Eliminar" at bounding box center [192, 82] width 15 height 4
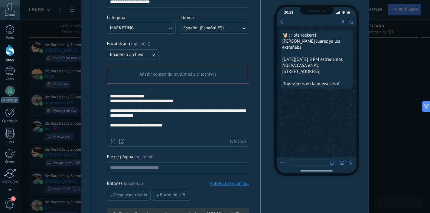
click at [196, 75] on span "Añadir contenido multimedia o archivos" at bounding box center [177, 74] width 77 height 6
click at [0, 0] on input "Añadir contenido multimedia o archivos" at bounding box center [0, 0] width 0 height 0
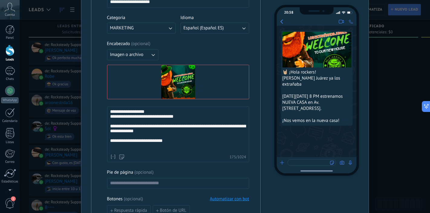
click at [197, 56] on div "Encabezado ( opcional ) Imagen o archivo Reemplazar Eliminar" at bounding box center [178, 70] width 142 height 58
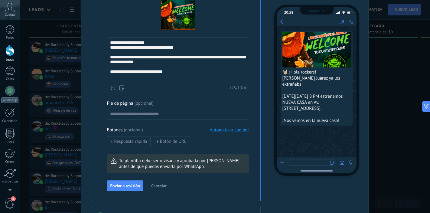
scroll to position [238, 0]
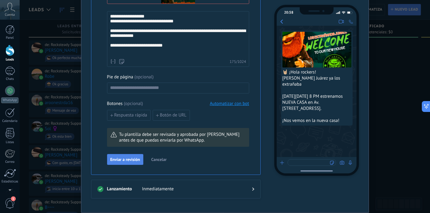
click at [135, 159] on span "Enviar a revisión" at bounding box center [125, 159] width 30 height 4
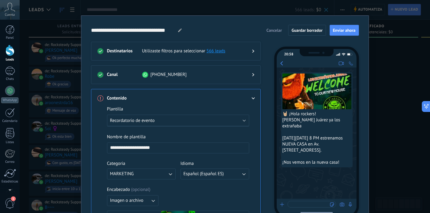
scroll to position [0, 0]
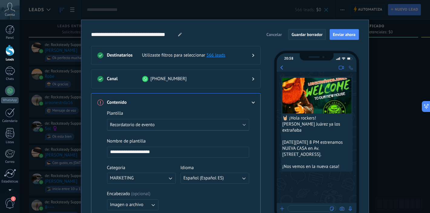
click at [302, 34] on span "Guardar borrador" at bounding box center [306, 34] width 31 height 4
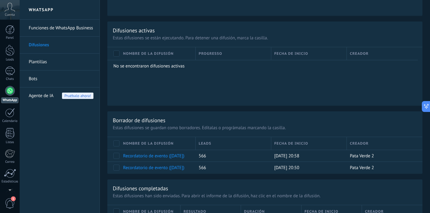
scroll to position [321, 0]
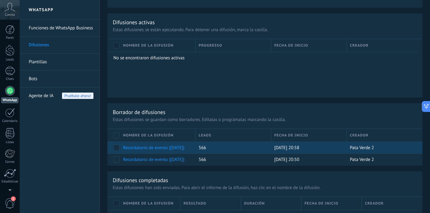
click at [163, 148] on link "Recordatorio de evento ([DATE])" at bounding box center [153, 148] width 61 height 6
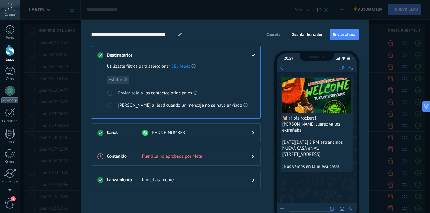
click at [273, 34] on span "Cancelar" at bounding box center [273, 34] width 15 height 4
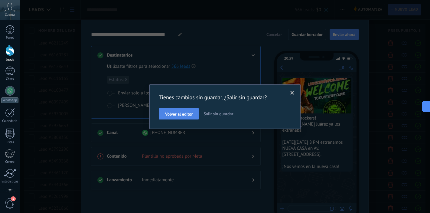
click at [169, 116] on span "Volver al editor" at bounding box center [178, 114] width 27 height 4
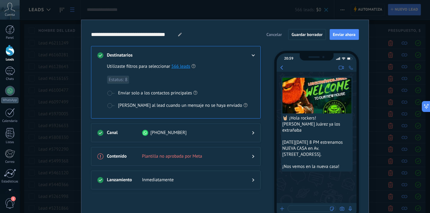
click at [272, 37] on span "Cancelar" at bounding box center [273, 34] width 15 height 4
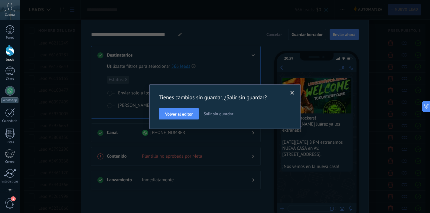
click at [215, 114] on span "Salir sin guardar" at bounding box center [218, 113] width 30 height 5
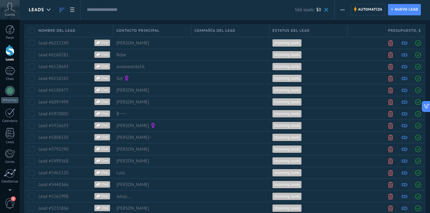
click at [63, 11] on icon at bounding box center [62, 10] width 4 height 5
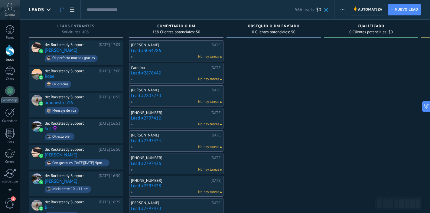
click at [343, 8] on span "button" at bounding box center [342, 9] width 4 height 11
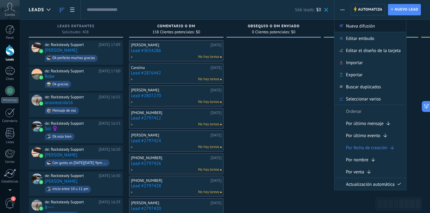
click at [348, 25] on span "Nueva difusión" at bounding box center [360, 26] width 29 height 12
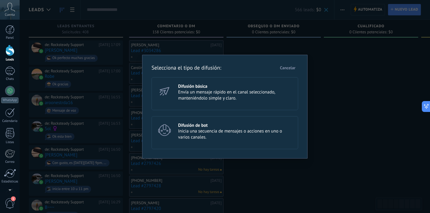
click at [237, 93] on span "Envía un mensaje rápido en el canal seleccionado, manteniéndolo simple y claro." at bounding box center [235, 95] width 115 height 12
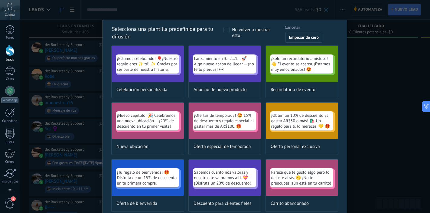
click at [289, 27] on span "Cancelar" at bounding box center [291, 27] width 15 height 4
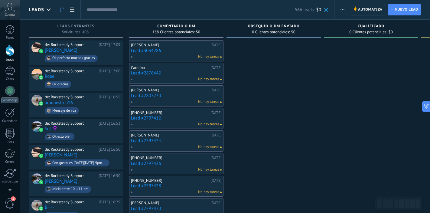
click at [341, 11] on span "button" at bounding box center [342, 9] width 4 height 11
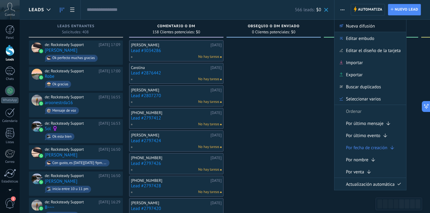
click at [351, 26] on span "Nueva difusión" at bounding box center [360, 26] width 29 height 12
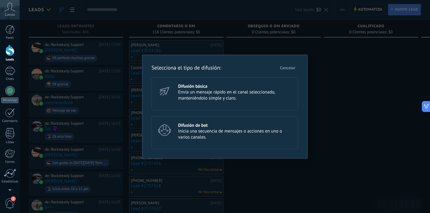
click at [211, 94] on span "Envía un mensaje rápido en el canal seleccionado, manteniéndolo simple y claro." at bounding box center [235, 95] width 115 height 12
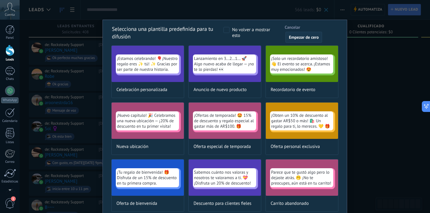
click at [303, 39] on span "Empezar de cero" at bounding box center [304, 37] width 30 height 4
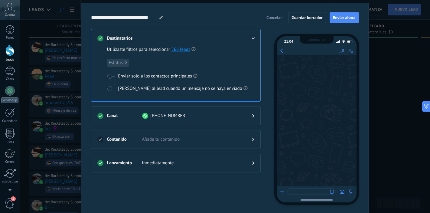
scroll to position [19, 0]
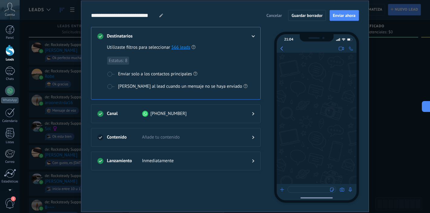
click at [166, 144] on div at bounding box center [175, 143] width 157 height 6
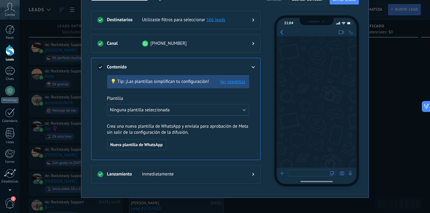
scroll to position [39, 0]
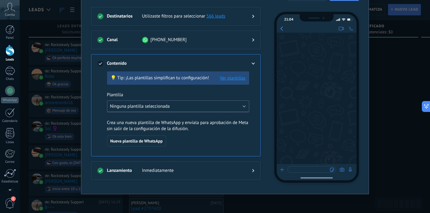
click at [174, 106] on button "Ninguna plantilla seleccionada" at bounding box center [178, 106] width 142 height 12
click at [174, 106] on li "Ninguna plantilla seleccionada" at bounding box center [175, 105] width 145 height 11
click at [174, 106] on button "Ninguna plantilla seleccionada" at bounding box center [178, 106] width 142 height 12
click at [174, 106] on li "Ninguna plantilla seleccionada" at bounding box center [175, 105] width 145 height 11
click at [144, 140] on span "Nueva plantilla de WhatsApp" at bounding box center [136, 141] width 52 height 4
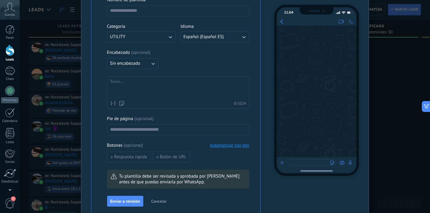
scroll to position [142, 0]
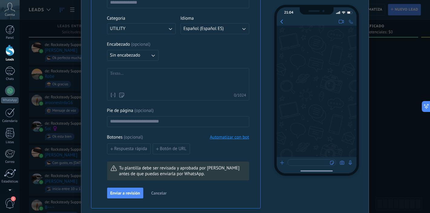
click at [150, 53] on icon "button" at bounding box center [153, 55] width 6 height 6
click at [132, 77] on span "Imagen o archivo" at bounding box center [127, 76] width 34 height 6
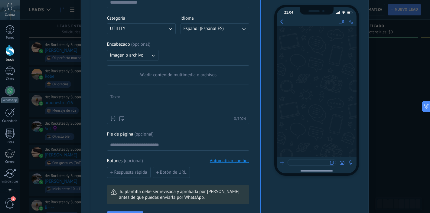
click at [155, 79] on div "Añadir contenido multimedia o archivos" at bounding box center [177, 75] width 141 height 18
click at [0, 0] on input "Añadir contenido multimedia o archivos" at bounding box center [0, 0] width 0 height 0
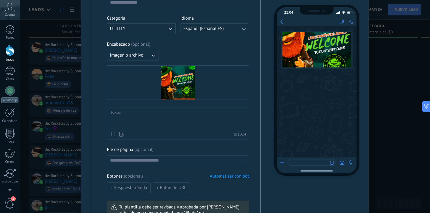
click at [149, 114] on div at bounding box center [178, 119] width 136 height 19
paste div
click at [163, 117] on div at bounding box center [178, 119] width 136 height 19
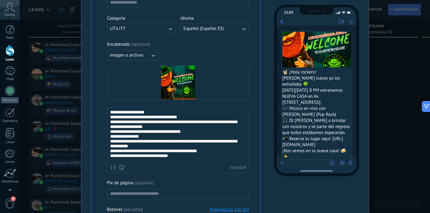
click at [152, 114] on div "**********" at bounding box center [177, 144] width 134 height 68
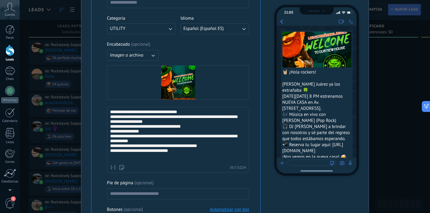
scroll to position [11, 0]
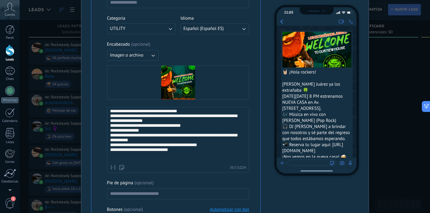
click at [169, 127] on div "**********" at bounding box center [177, 137] width 134 height 66
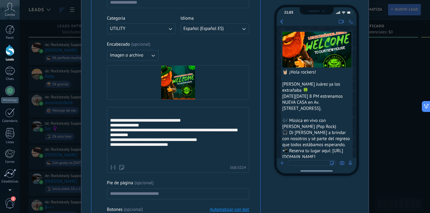
scroll to position [28, 0]
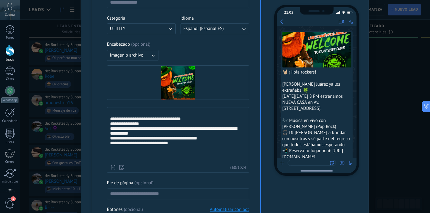
click at [153, 132] on div "**********" at bounding box center [177, 134] width 134 height 47
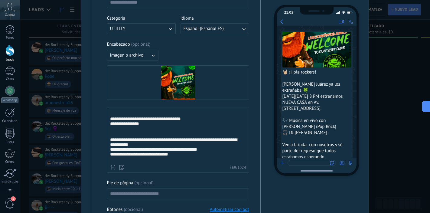
scroll to position [34, 0]
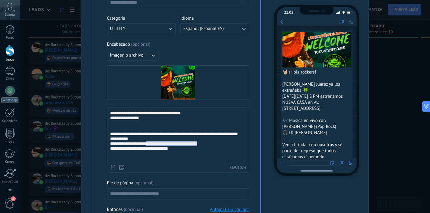
drag, startPoint x: 149, startPoint y: 150, endPoint x: 224, endPoint y: 150, distance: 75.5
click at [224, 150] on div "**********" at bounding box center [177, 143] width 134 height 32
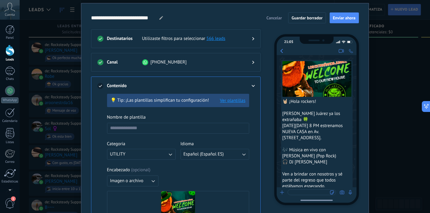
scroll to position [18, 0]
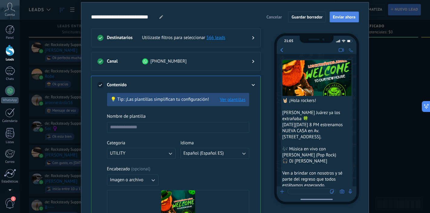
click at [346, 20] on button "Enviar ahora" at bounding box center [343, 16] width 29 height 11
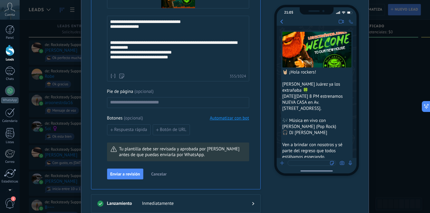
scroll to position [235, 0]
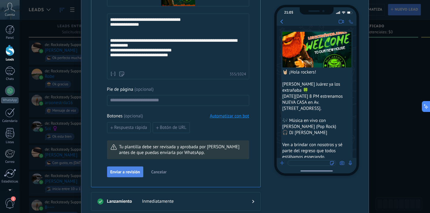
click at [136, 175] on button "Enviar a revisión" at bounding box center [125, 171] width 36 height 11
click at [131, 170] on span "Enviar a revisión" at bounding box center [125, 171] width 30 height 4
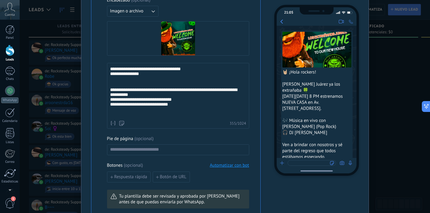
scroll to position [180, 0]
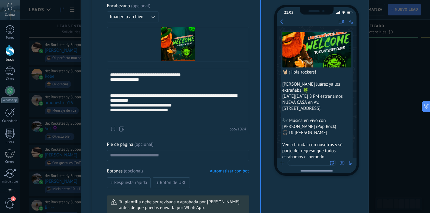
click at [186, 117] on div "**********" at bounding box center [177, 104] width 134 height 32
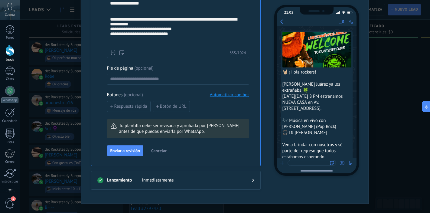
scroll to position [267, 0]
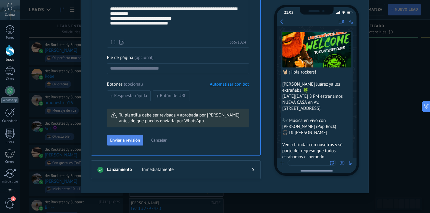
click at [131, 141] on span "Enviar a revisión" at bounding box center [125, 140] width 30 height 4
click at [134, 139] on span "Enviar a revisión" at bounding box center [125, 140] width 30 height 4
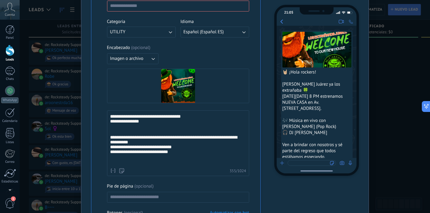
scroll to position [110, 0]
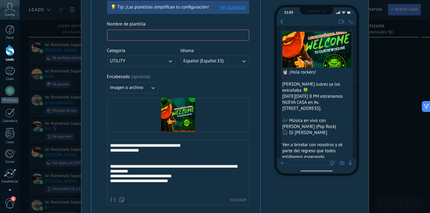
click at [175, 33] on input at bounding box center [177, 35] width 141 height 10
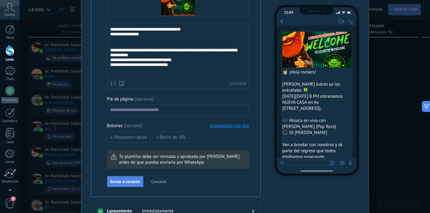
scroll to position [250, 0]
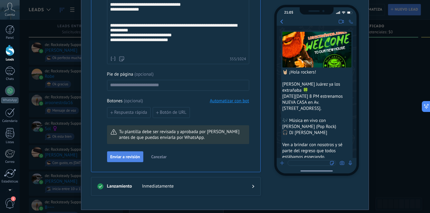
type input "**********"
click at [125, 160] on button "Enviar a revisión" at bounding box center [125, 156] width 36 height 11
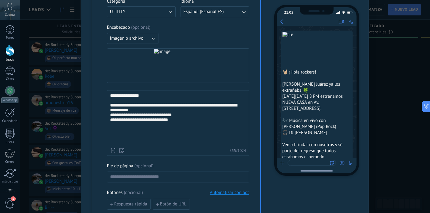
scroll to position [248, 0]
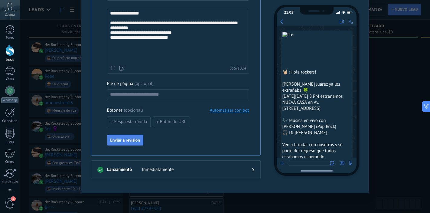
click at [129, 138] on span "Enviar a revisión" at bounding box center [125, 140] width 30 height 4
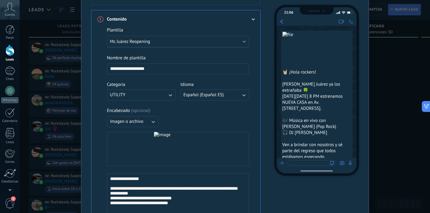
scroll to position [83, 0]
click at [150, 121] on icon "button" at bounding box center [153, 121] width 6 height 6
click at [140, 123] on li "Sin encabezado" at bounding box center [130, 121] width 55 height 10
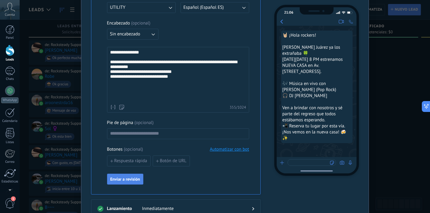
scroll to position [171, 0]
click at [136, 175] on button "Enviar a revisión" at bounding box center [125, 178] width 36 height 11
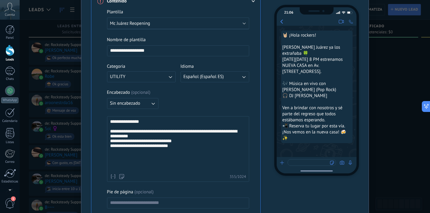
scroll to position [115, 0]
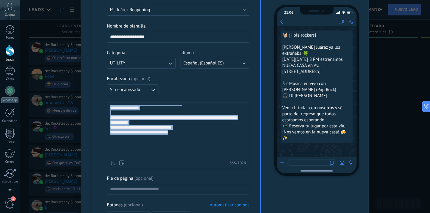
drag, startPoint x: 187, startPoint y: 152, endPoint x: 109, endPoint y: 116, distance: 85.4
click at [110, 116] on div "**********" at bounding box center [177, 114] width 134 height 85
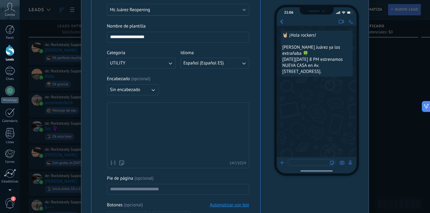
scroll to position [148, 0]
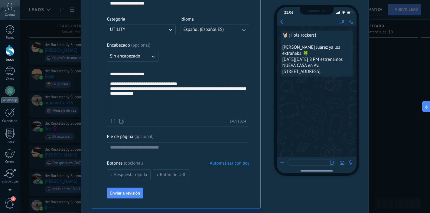
click at [186, 88] on div "**********" at bounding box center [178, 94] width 136 height 44
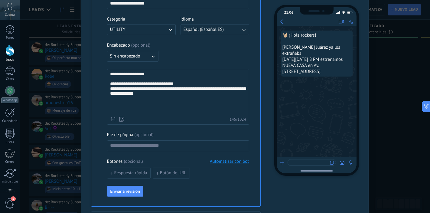
click at [188, 89] on div "**********" at bounding box center [178, 93] width 136 height 42
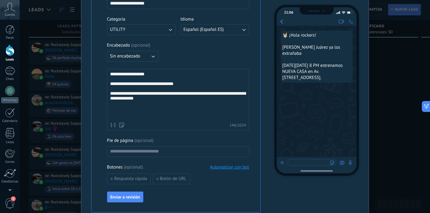
click at [113, 76] on div "**********" at bounding box center [178, 96] width 136 height 48
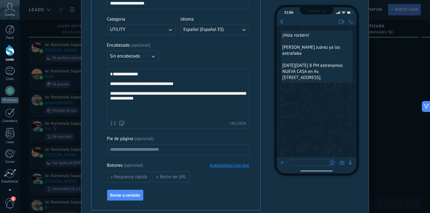
click at [163, 77] on div "**********" at bounding box center [178, 95] width 136 height 46
click at [127, 197] on span "Enviar a revisión" at bounding box center [125, 195] width 30 height 4
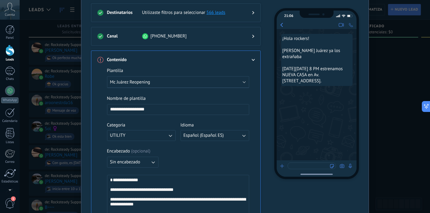
scroll to position [12, 0]
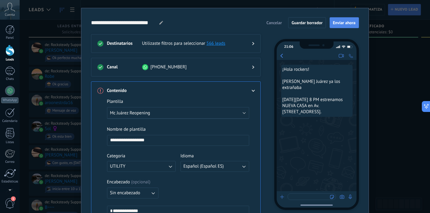
click at [345, 21] on span "Enviar ahora" at bounding box center [344, 23] width 23 height 4
click at [344, 23] on span "Enviar ahora" at bounding box center [344, 23] width 23 height 4
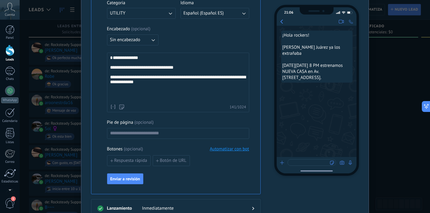
scroll to position [166, 0]
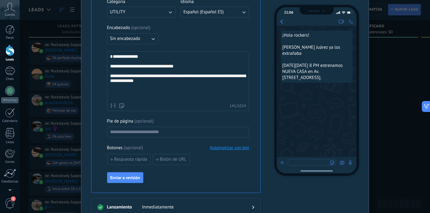
click at [134, 178] on span "Enviar a revisión" at bounding box center [125, 177] width 30 height 4
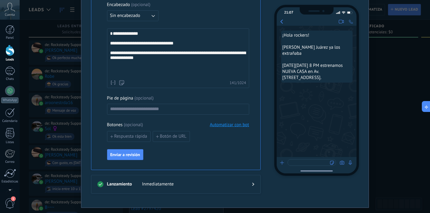
scroll to position [203, 0]
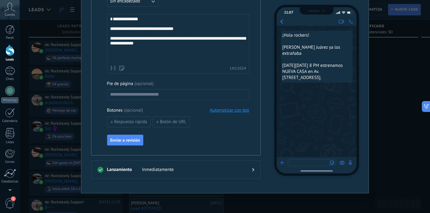
click at [132, 142] on span "Enviar a revisión" at bounding box center [125, 140] width 30 height 4
click at [132, 142] on span "Enviado a revisión" at bounding box center [126, 140] width 33 height 4
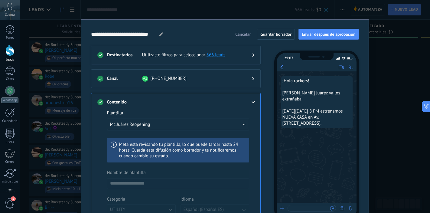
scroll to position [0, 0]
click at [322, 33] on span "Enviar después de aprobación" at bounding box center [329, 34] width 54 height 4
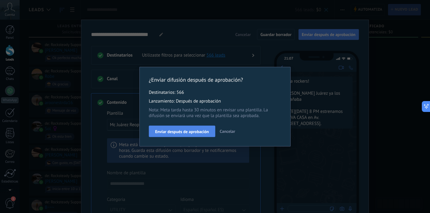
click at [201, 130] on span "Enviar después de aprobación" at bounding box center [182, 131] width 54 height 4
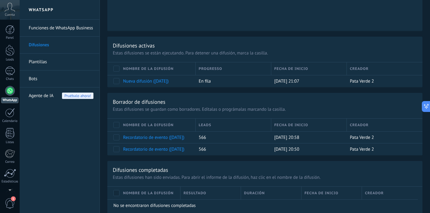
scroll to position [292, 0]
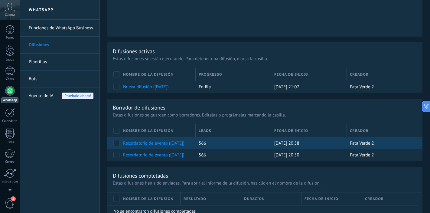
click at [163, 142] on link "Recordatorio de evento ([DATE])" at bounding box center [153, 143] width 61 height 6
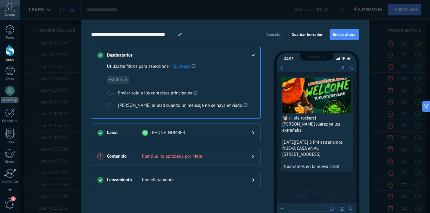
click at [274, 35] on span "Cancelar" at bounding box center [273, 34] width 15 height 4
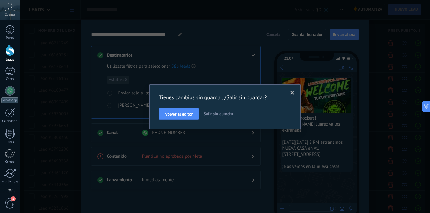
click at [222, 111] on span "Salir sin guardar" at bounding box center [218, 113] width 30 height 5
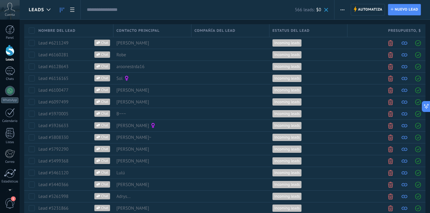
click at [64, 11] on link at bounding box center [62, 10] width 10 height 12
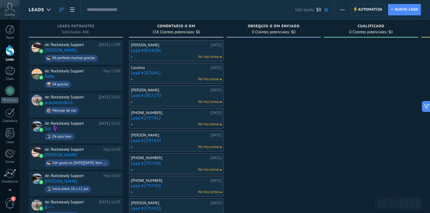
click at [340, 9] on icon "button" at bounding box center [342, 9] width 4 height 1
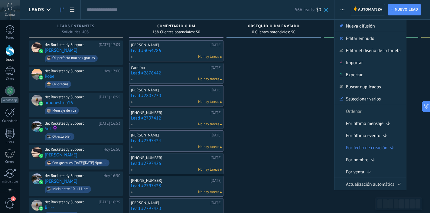
click at [323, 16] on div "566 leads: $0" at bounding box center [207, 9] width 241 height 19
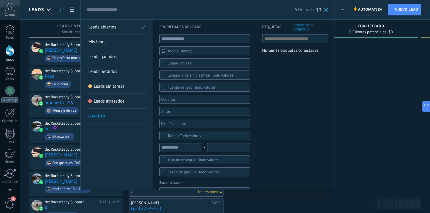
click at [327, 10] on span at bounding box center [326, 10] width 4 height 4
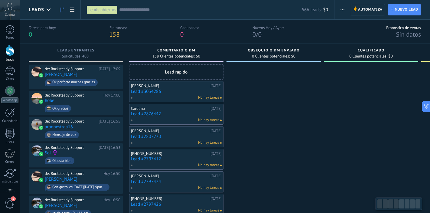
click at [341, 10] on span "button" at bounding box center [342, 9] width 4 height 11
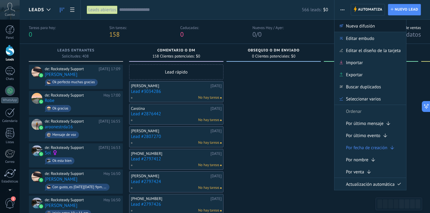
click at [352, 25] on span "Nueva difusión" at bounding box center [360, 26] width 29 height 12
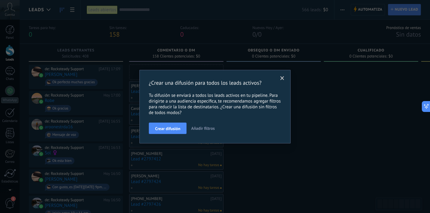
click at [280, 81] on span at bounding box center [282, 78] width 10 height 10
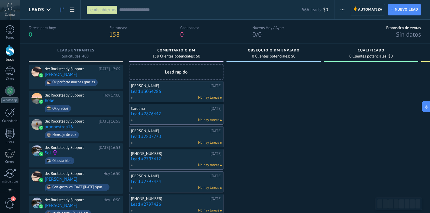
click at [340, 10] on button "button" at bounding box center [342, 9] width 9 height 11
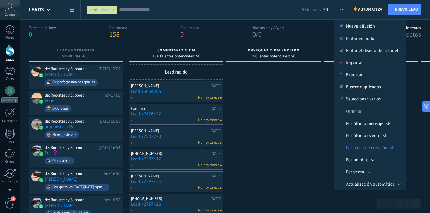
click at [137, 12] on input "text" at bounding box center [210, 10] width 182 height 6
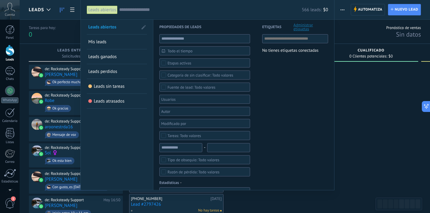
click at [234, 7] on input "text" at bounding box center [210, 10] width 182 height 6
click at [60, 11] on div at bounding box center [215, 106] width 430 height 213
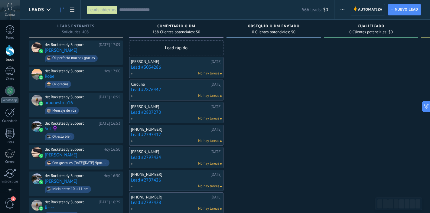
click at [341, 9] on span "button" at bounding box center [342, 9] width 4 height 11
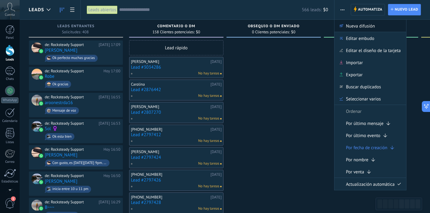
click at [346, 26] on span "Nueva difusión" at bounding box center [360, 26] width 29 height 12
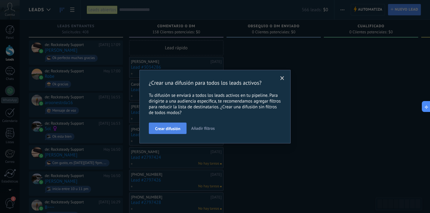
click at [175, 127] on span "Crear difusión" at bounding box center [167, 128] width 25 height 4
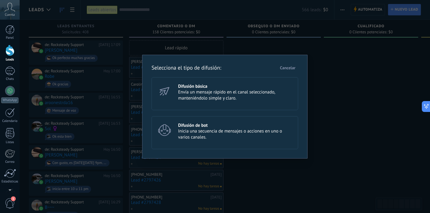
click at [225, 94] on span "Envía un mensaje rápido en el canal seleccionado, manteniéndolo simple y claro." at bounding box center [235, 95] width 115 height 12
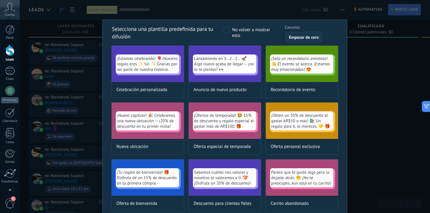
click at [295, 37] on span "Empezar de cero" at bounding box center [304, 37] width 30 height 4
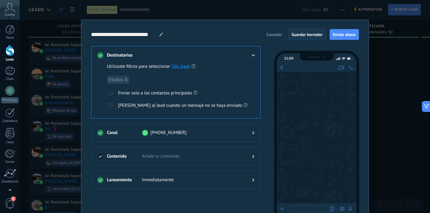
click at [295, 37] on span "Guardar borrador" at bounding box center [306, 34] width 31 height 4
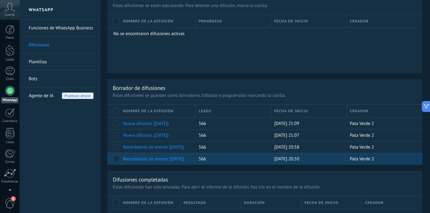
scroll to position [387, 0]
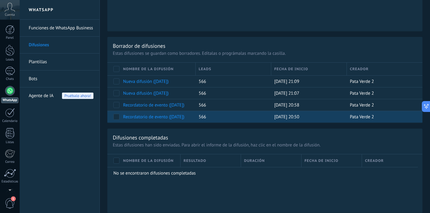
click at [148, 118] on link "Recordatorio de evento ([DATE])" at bounding box center [153, 117] width 61 height 6
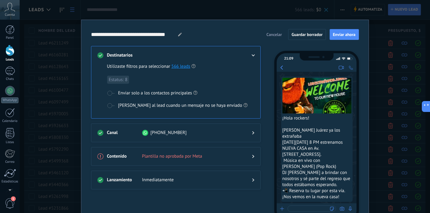
click at [273, 36] on span "Cancelar" at bounding box center [273, 34] width 15 height 4
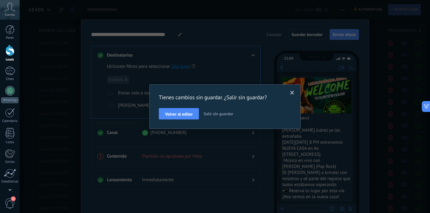
click at [212, 112] on span "Salir sin guardar" at bounding box center [218, 113] width 30 height 5
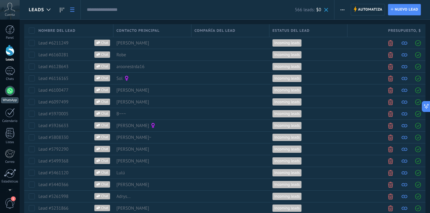
click at [11, 91] on div at bounding box center [10, 91] width 10 height 10
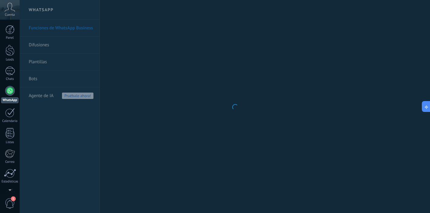
click at [50, 62] on body ".abccls-1,.abccls-2{fill-rule:evenodd}.abccls-2{fill:#fff} .abfcls-1{fill:none}…" at bounding box center [215, 106] width 430 height 213
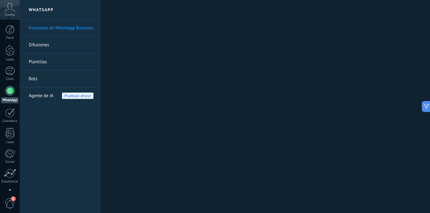
click at [45, 47] on link "Difusiones" at bounding box center [61, 45] width 65 height 17
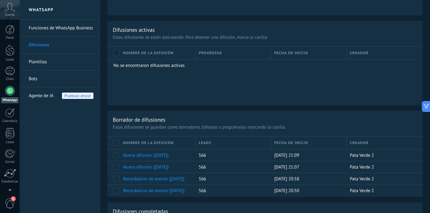
scroll to position [394, 0]
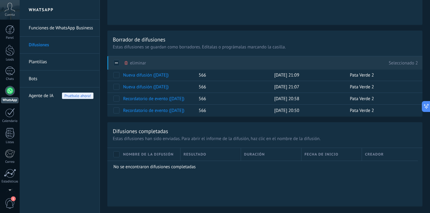
click at [125, 63] on icon at bounding box center [125, 63] width 3 height 4
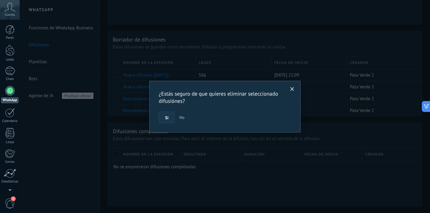
click at [167, 117] on span "Si" at bounding box center [166, 117] width 3 height 4
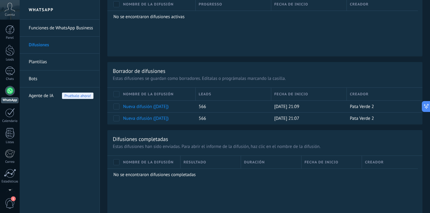
scroll to position [370, 0]
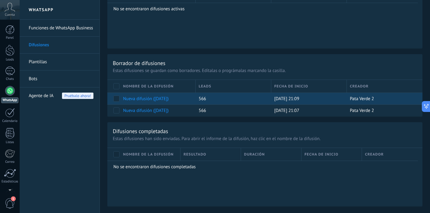
click at [153, 99] on link "Nueva difusión ([DATE])" at bounding box center [146, 99] width 46 height 6
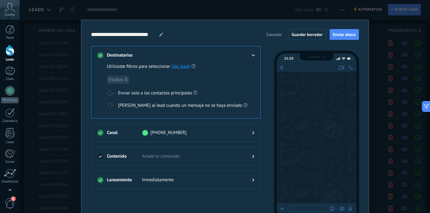
click at [270, 34] on span "Cancelar" at bounding box center [273, 34] width 15 height 4
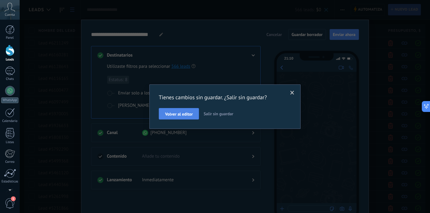
click at [188, 118] on button "Volver al editor" at bounding box center [179, 113] width 40 height 11
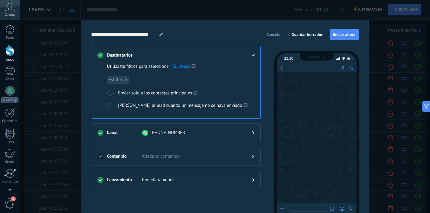
click at [272, 34] on span "Cancelar" at bounding box center [273, 34] width 15 height 4
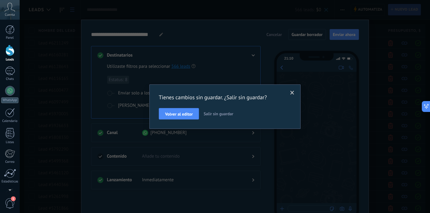
click at [220, 117] on button "Salir sin guardar" at bounding box center [218, 113] width 34 height 11
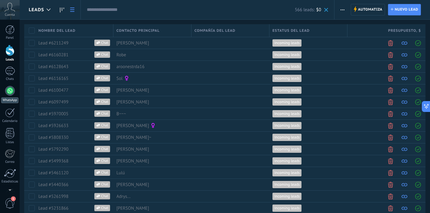
click at [12, 91] on div at bounding box center [10, 91] width 10 height 10
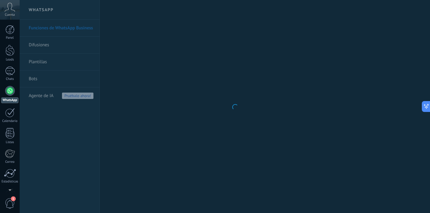
click at [46, 62] on body ".abccls-1,.abccls-2{fill-rule:evenodd}.abccls-2{fill:#fff} .abfcls-1{fill:none}…" at bounding box center [215, 106] width 430 height 213
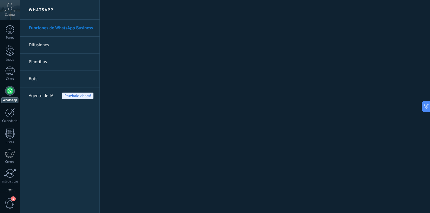
click at [46, 62] on link "Plantillas" at bounding box center [61, 61] width 65 height 17
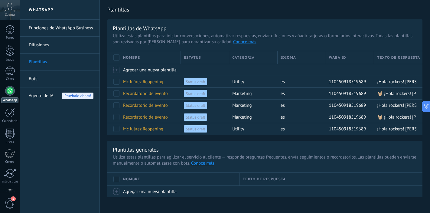
click at [73, 47] on link "Difusiones" at bounding box center [61, 45] width 65 height 17
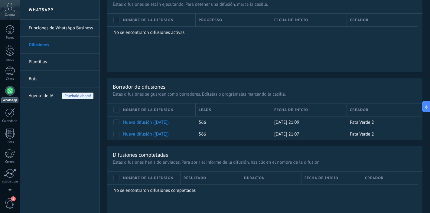
scroll to position [349, 0]
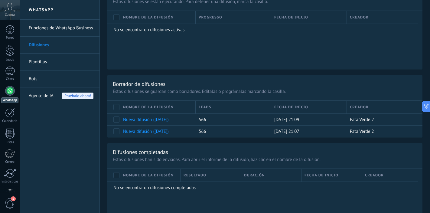
click at [55, 63] on link "Plantillas" at bounding box center [61, 61] width 65 height 17
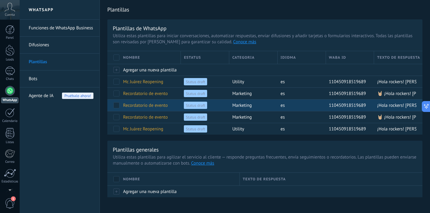
scroll to position [10, 0]
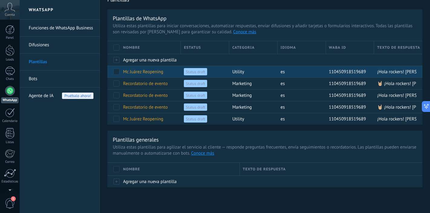
click at [154, 72] on span "Mc Juárez Reopening" at bounding box center [143, 72] width 40 height 6
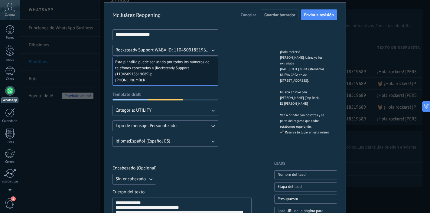
scroll to position [0, 0]
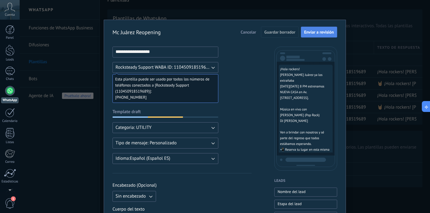
click at [308, 33] on span "Enviar a revisión" at bounding box center [319, 32] width 30 height 4
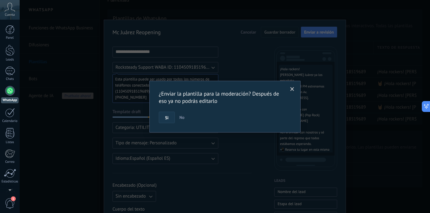
click at [166, 114] on button "Si" at bounding box center [167, 116] width 16 height 11
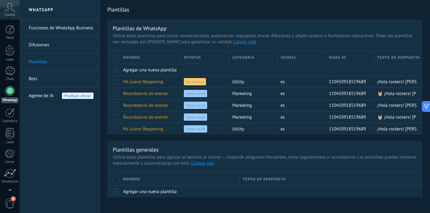
click at [76, 47] on link "Difusiones" at bounding box center [61, 45] width 65 height 17
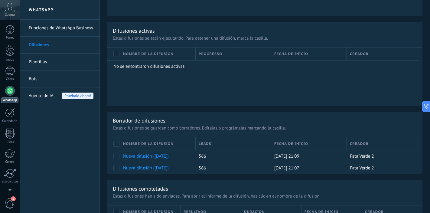
scroll to position [309, 0]
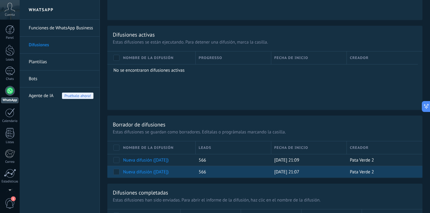
click at [146, 172] on link "Nueva difusión ([DATE])" at bounding box center [146, 172] width 46 height 6
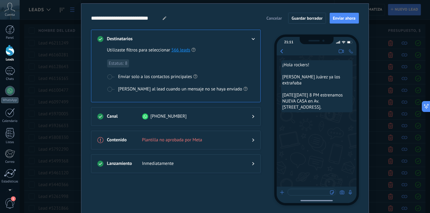
scroll to position [7, 0]
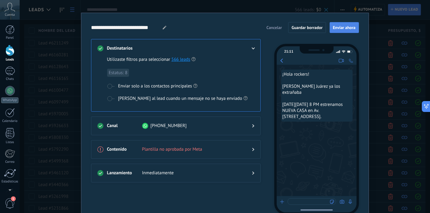
click at [339, 27] on span "Enviar ahora" at bounding box center [344, 27] width 23 height 4
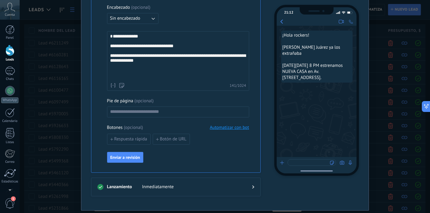
scroll to position [187, 0]
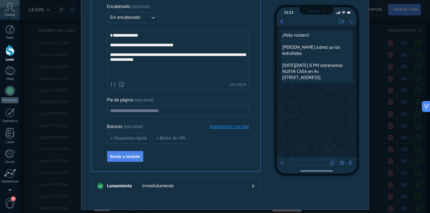
click at [130, 154] on span "Enviar a revisión" at bounding box center [125, 156] width 30 height 4
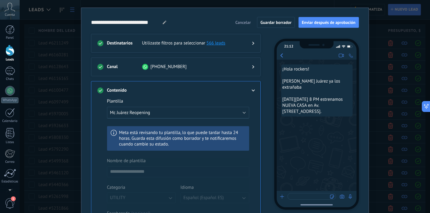
scroll to position [0, 0]
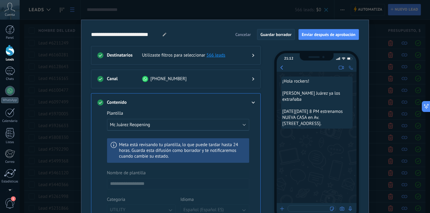
click at [280, 33] on span "Guardar borrador" at bounding box center [275, 34] width 31 height 4
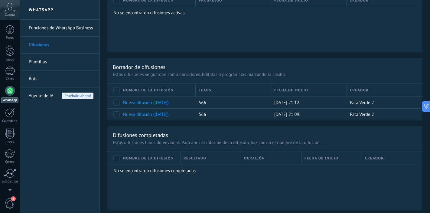
scroll to position [370, 0]
